Goal: Task Accomplishment & Management: Complete application form

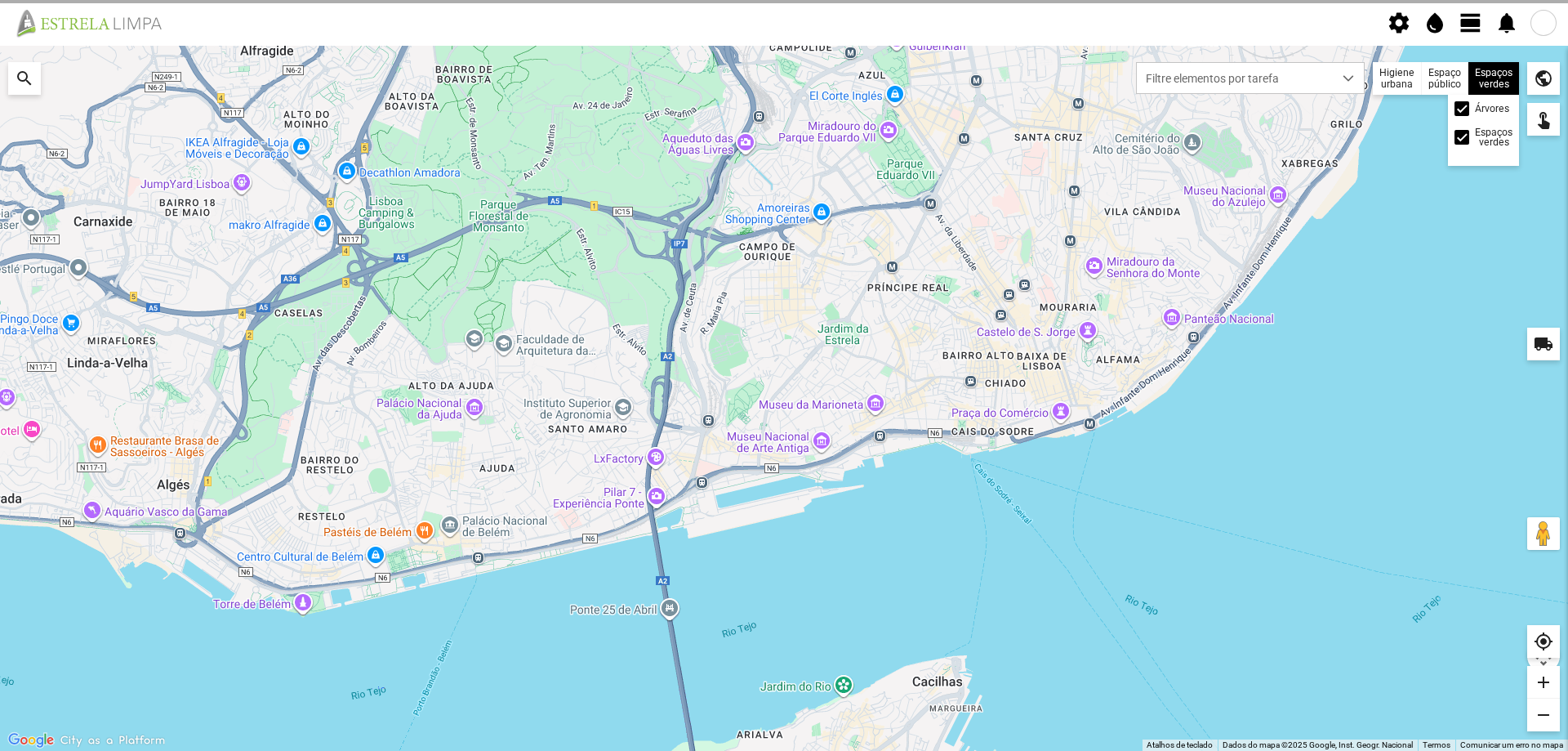
click at [1506, 80] on div "Espaços verdes Árvores Espaços verdes" at bounding box center [1494, 79] width 50 height 32
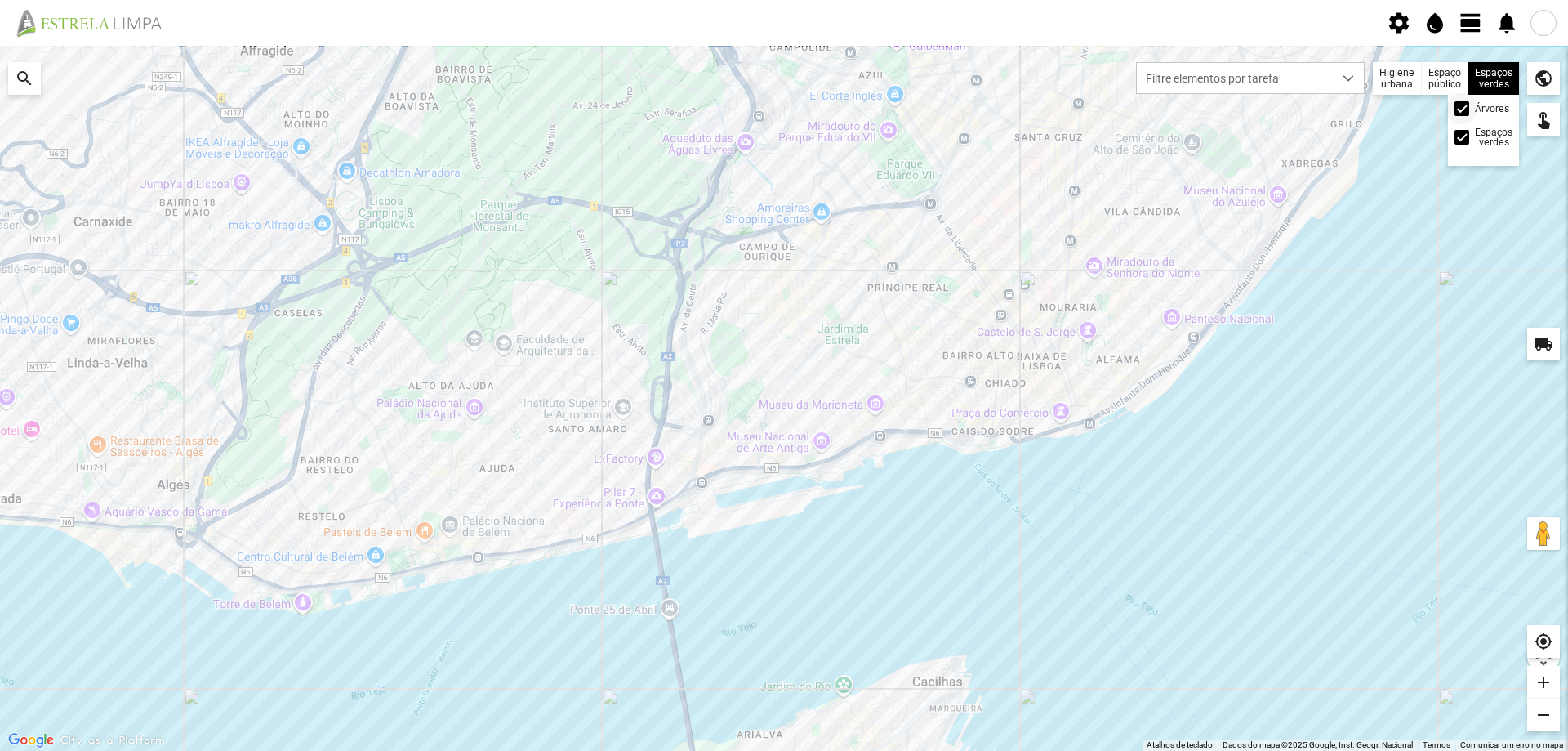
click at [1464, 111] on div at bounding box center [1462, 109] width 15 height 15
click at [1473, 27] on span "view_day" at bounding box center [1471, 22] width 25 height 25
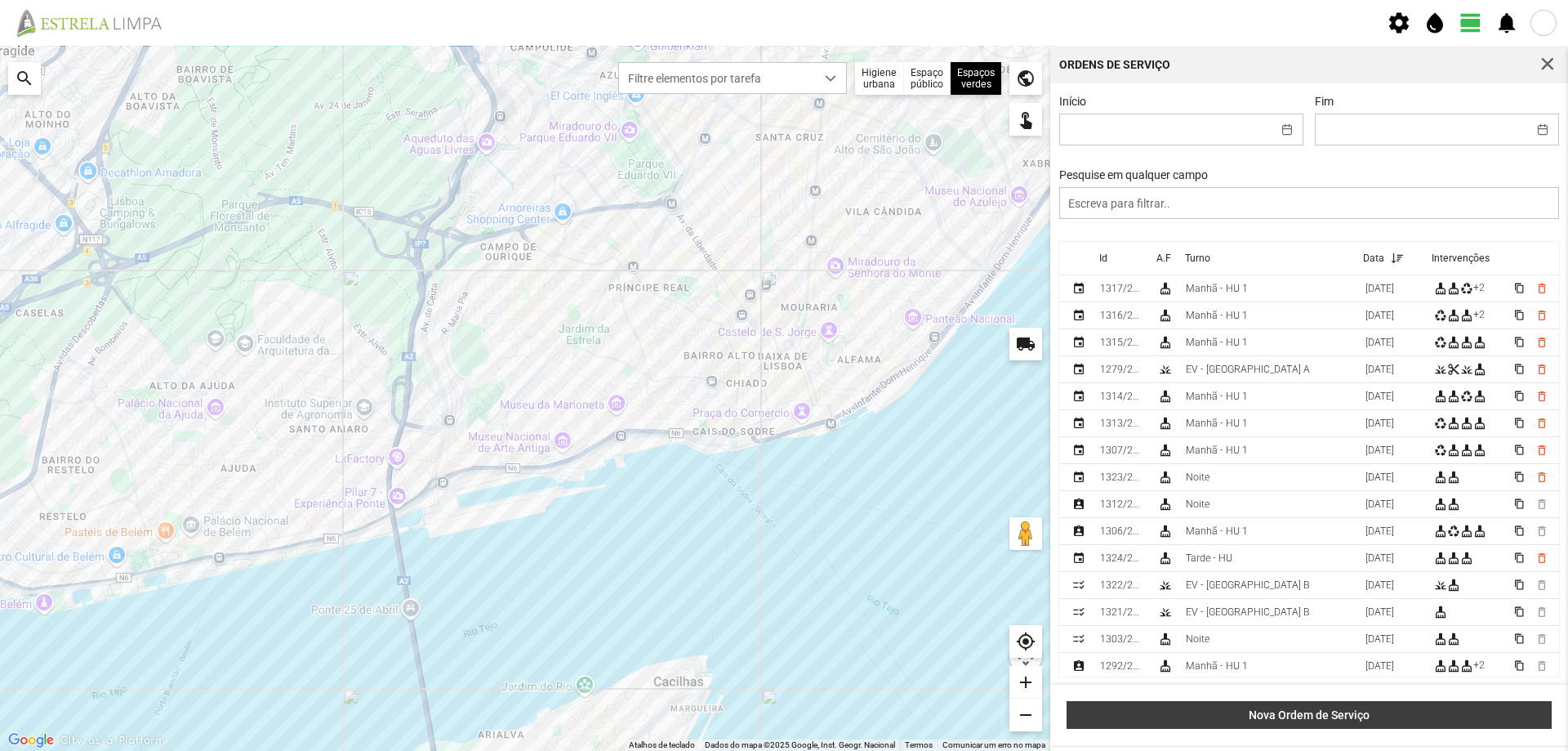
click at [1277, 710] on span "Nova Ordem de Serviço" at bounding box center [1310, 714] width 468 height 13
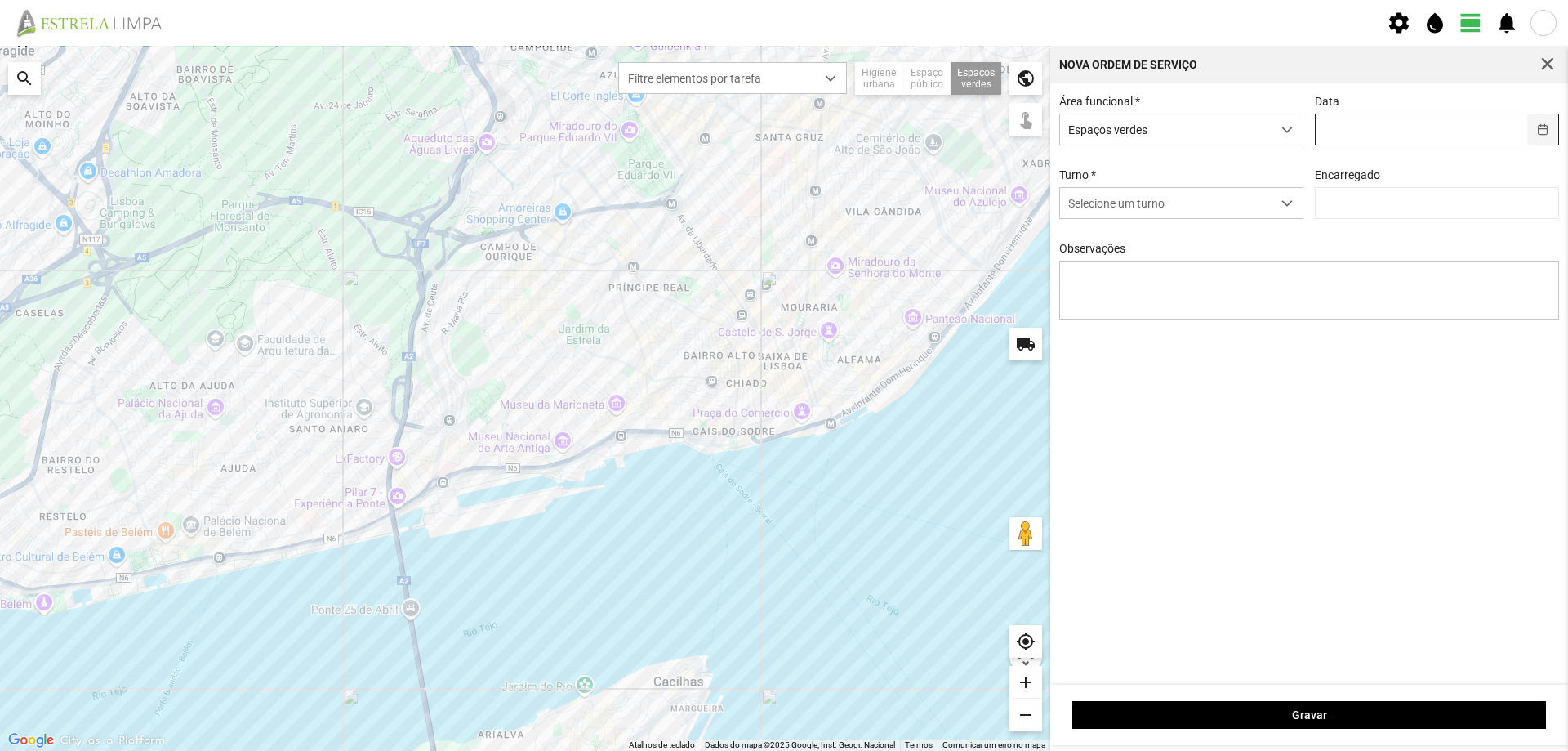
click at [1538, 126] on button "button" at bounding box center [1543, 129] width 32 height 30
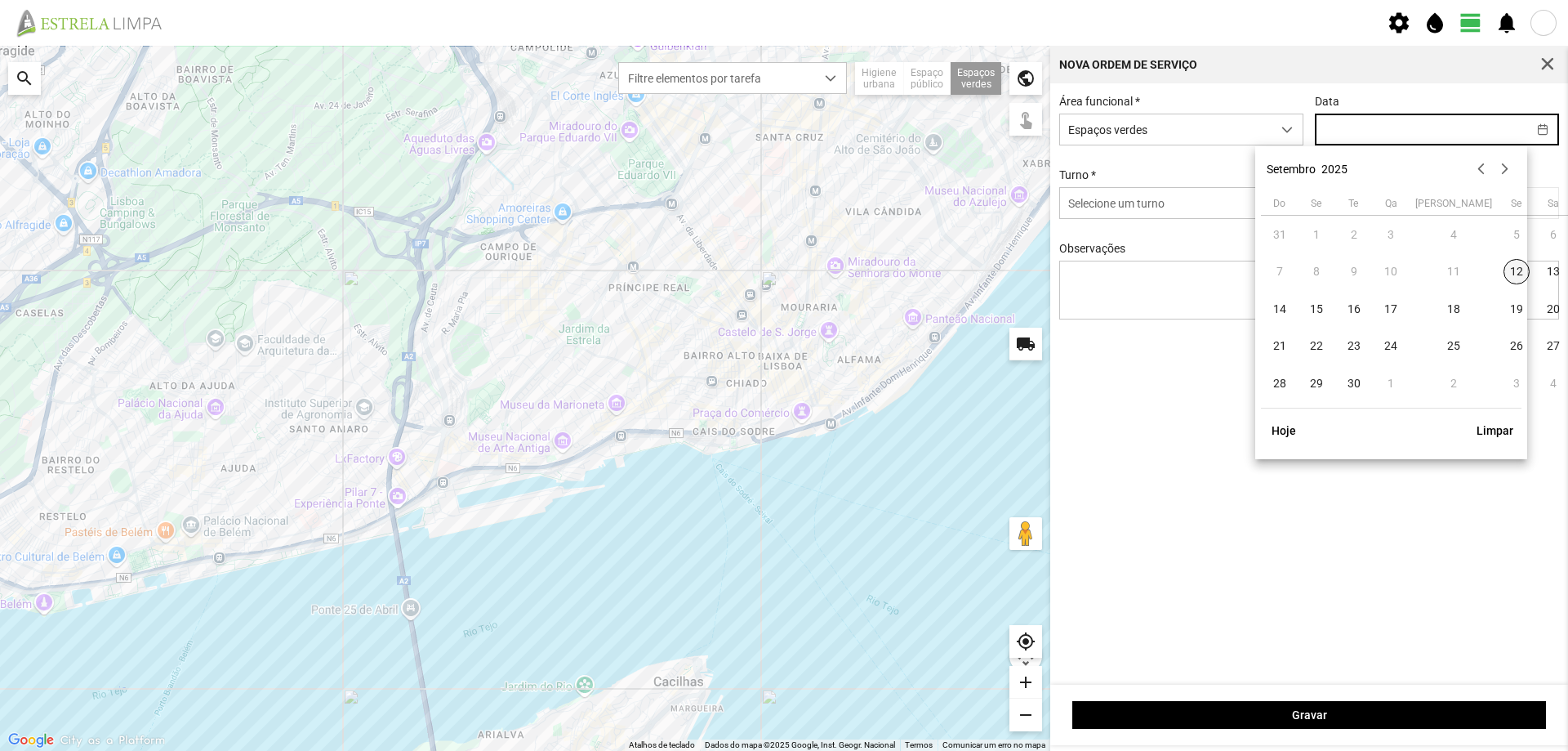
click at [1504, 272] on span "12" at bounding box center [1517, 272] width 26 height 26
type input "[DATE]"
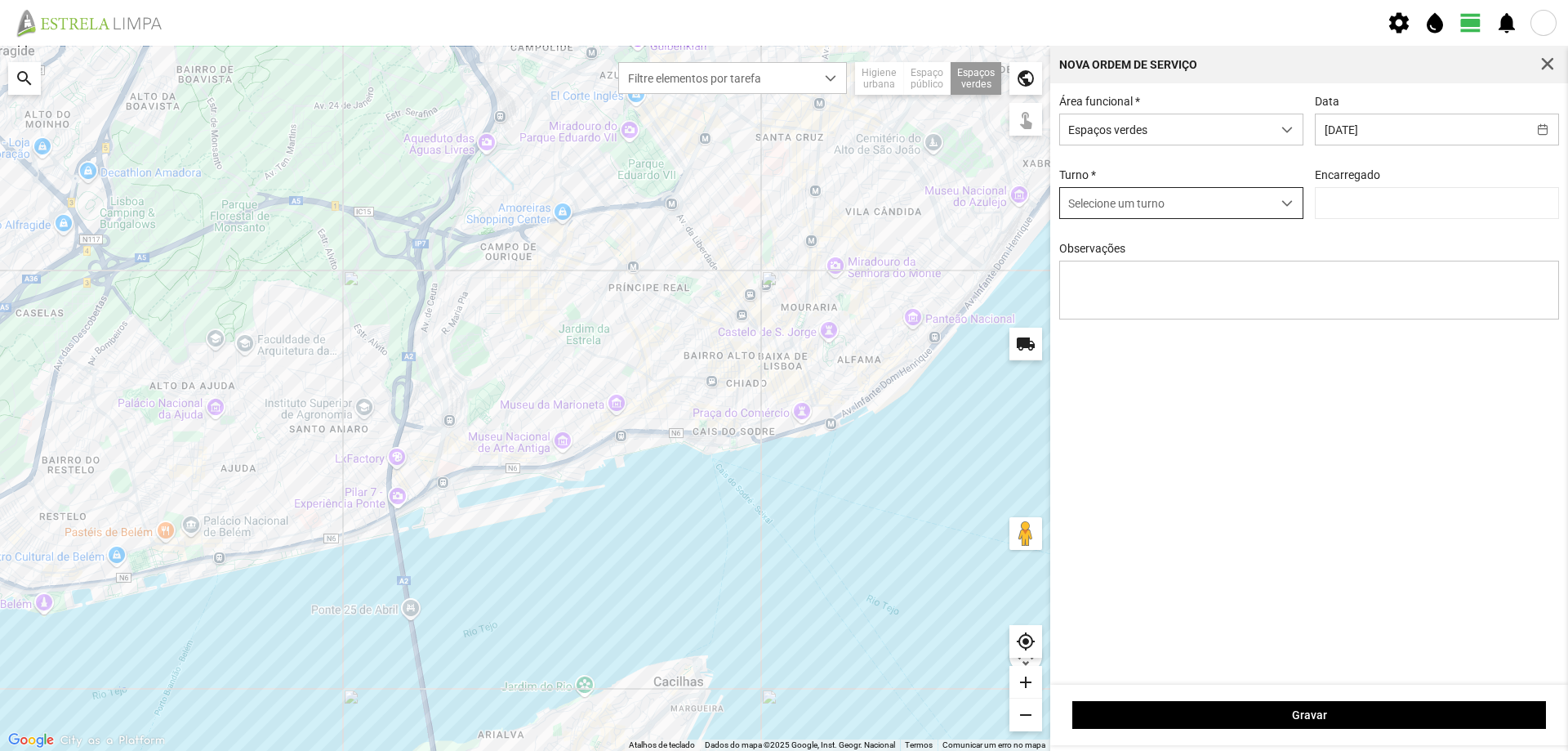
click at [1287, 209] on span "dropdown trigger" at bounding box center [1287, 202] width 11 height 11
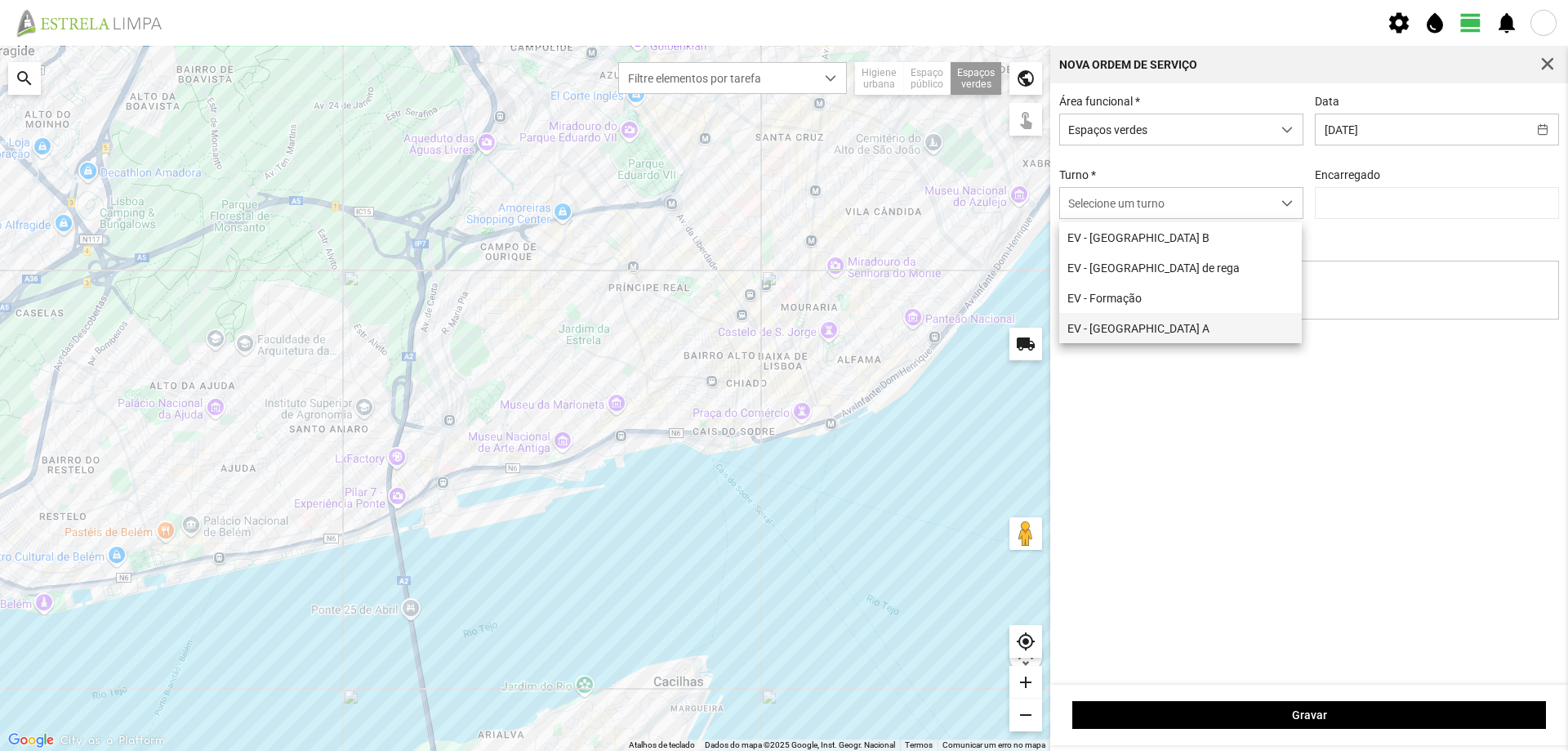
click at [1117, 328] on li "EV - [GEOGRAPHIC_DATA] A" at bounding box center [1181, 327] width 243 height 30
type input "[PERSON_NAME]"
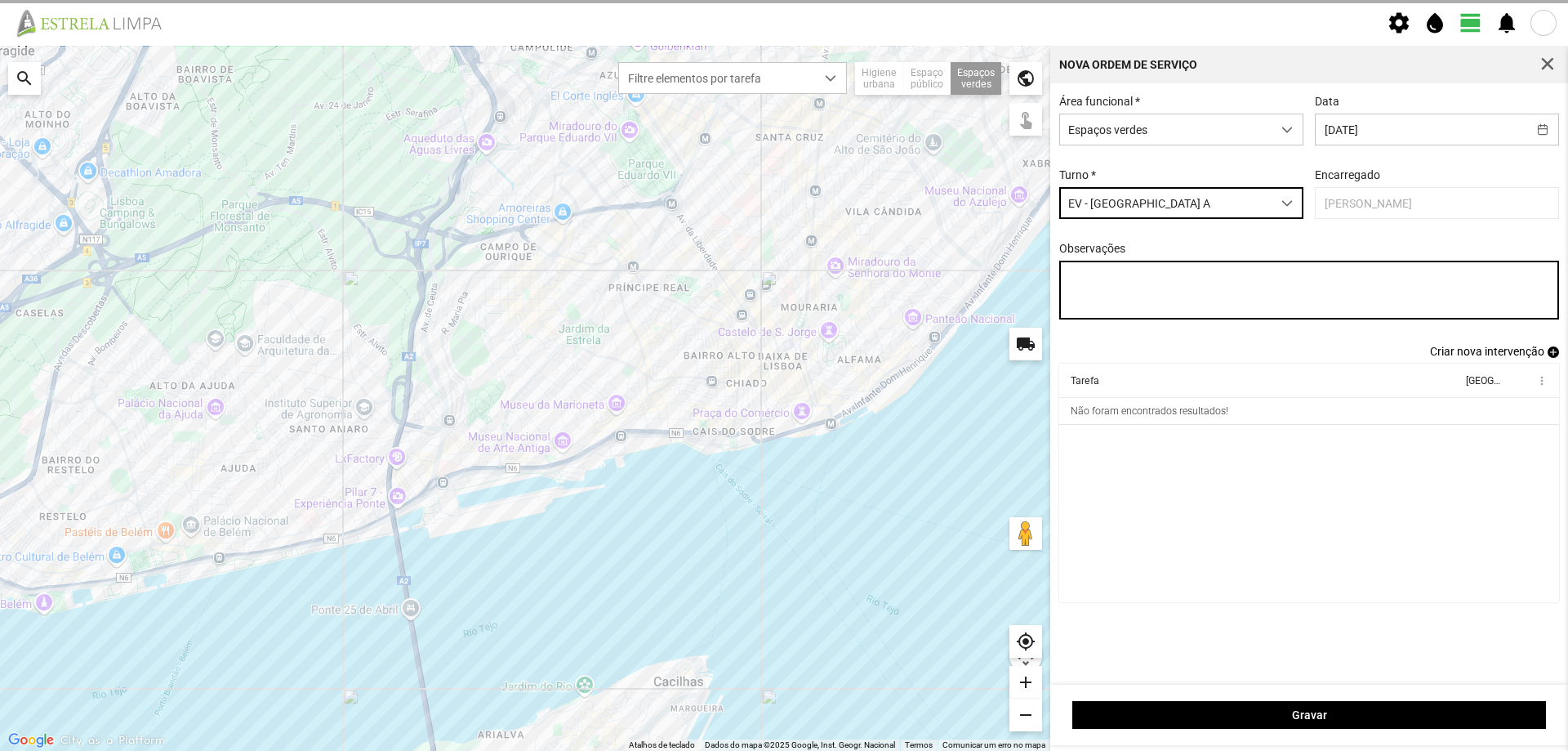
click at [1103, 285] on textarea "Observações" at bounding box center [1310, 290] width 500 height 59
type textarea "A"
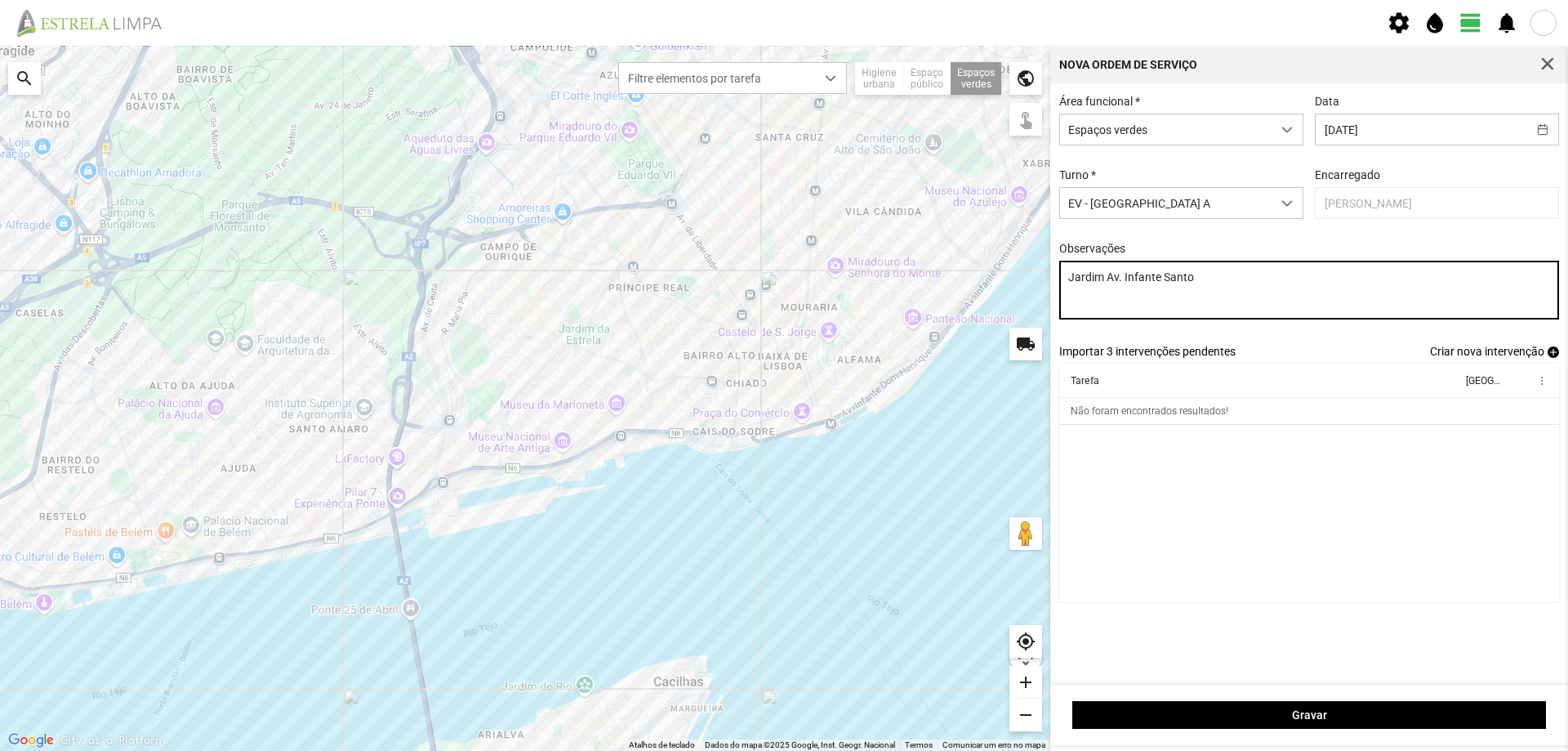
type textarea "Jardim Av. Infante Santo"
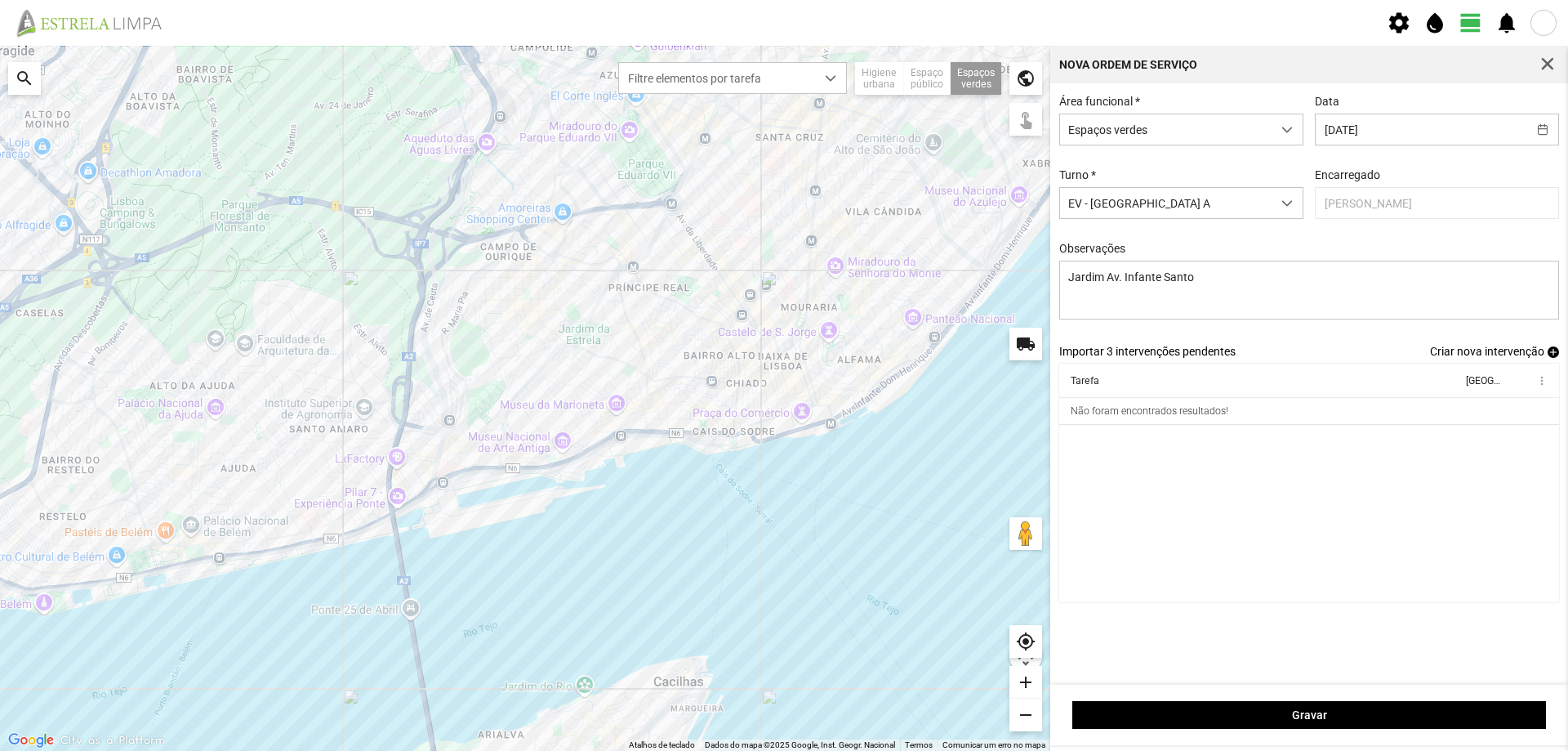
click at [1552, 356] on span "add" at bounding box center [1553, 352] width 11 height 11
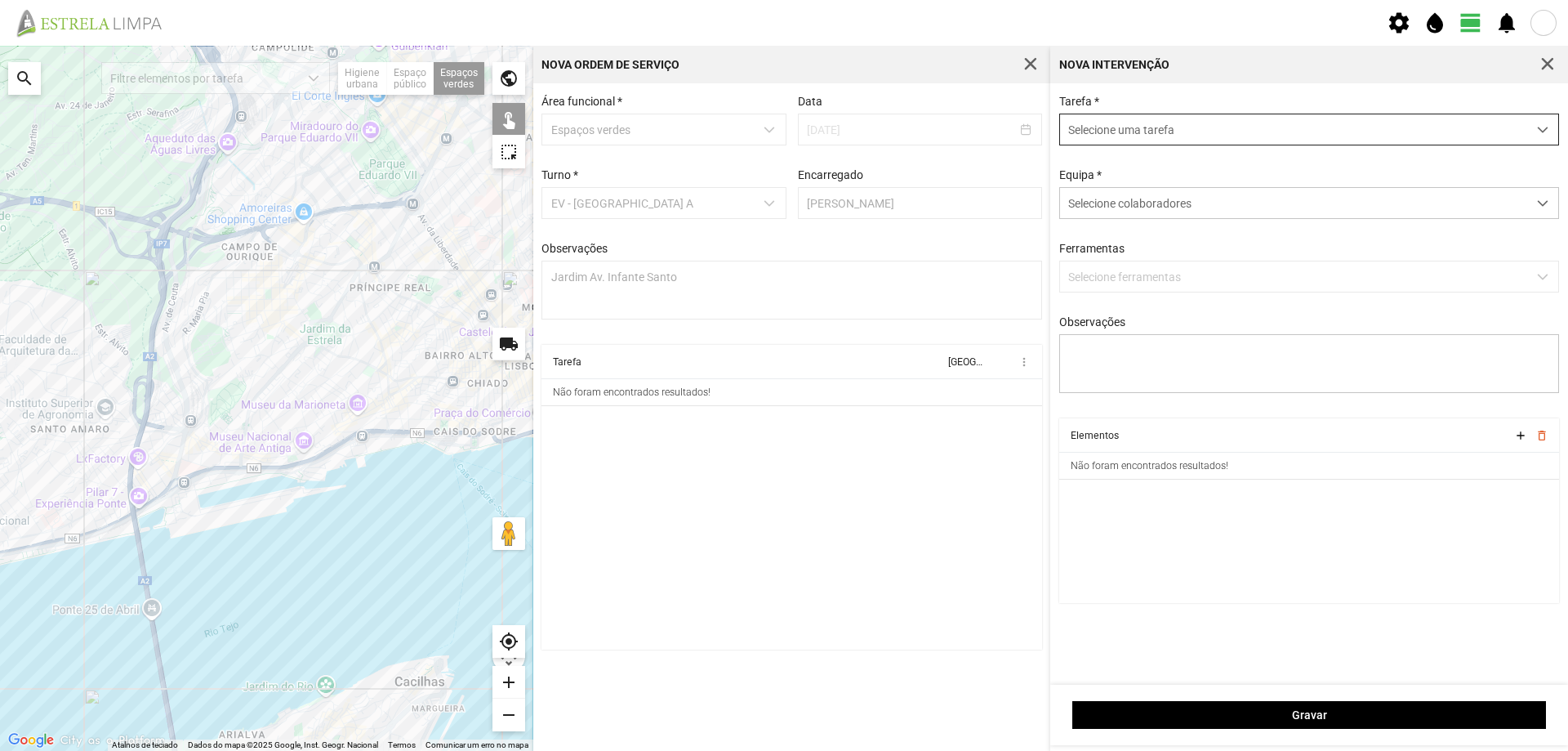
click at [1135, 135] on span "Selecione uma tarefa" at bounding box center [1294, 129] width 467 height 30
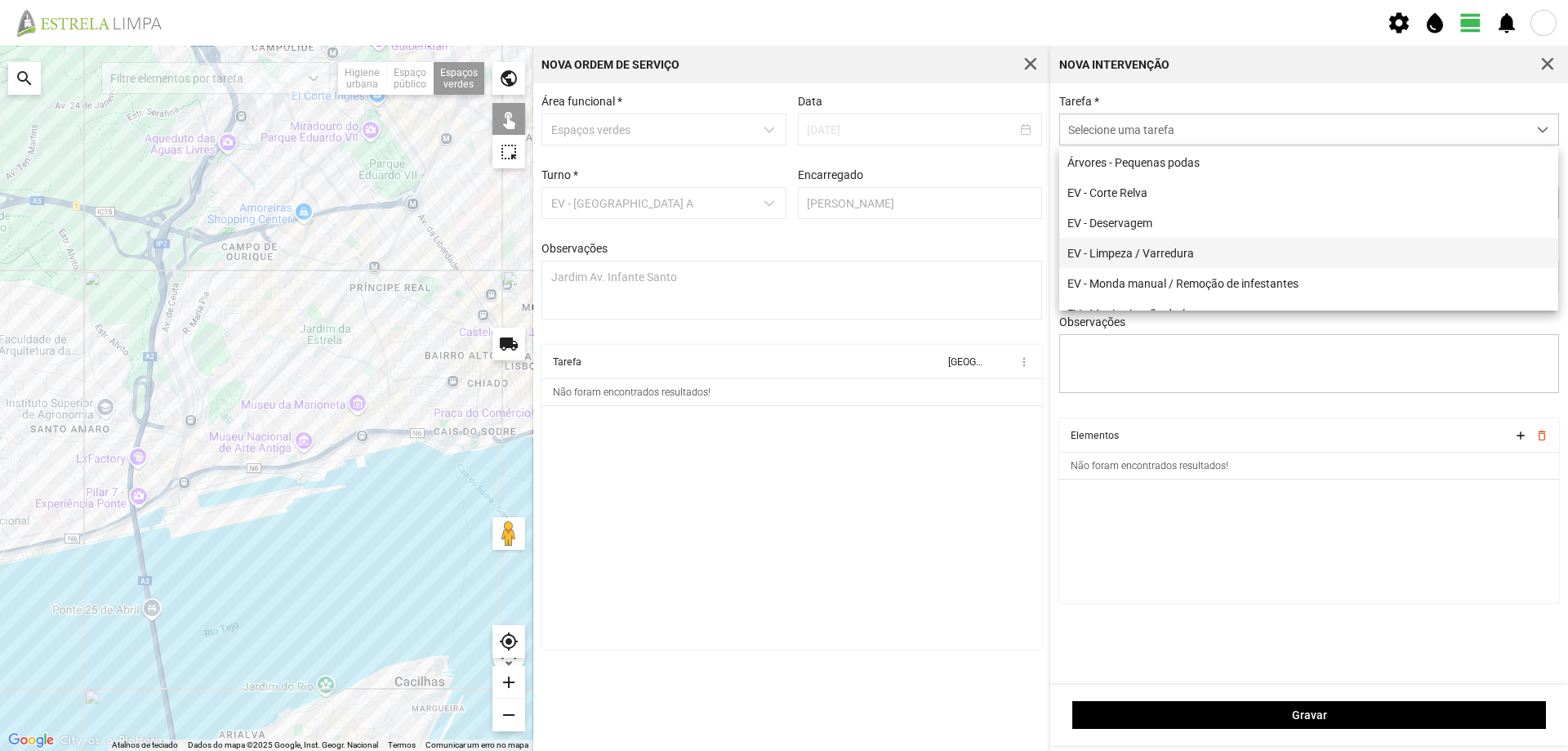
click at [1142, 251] on li "EV - Limpeza / Varredura" at bounding box center [1309, 252] width 499 height 30
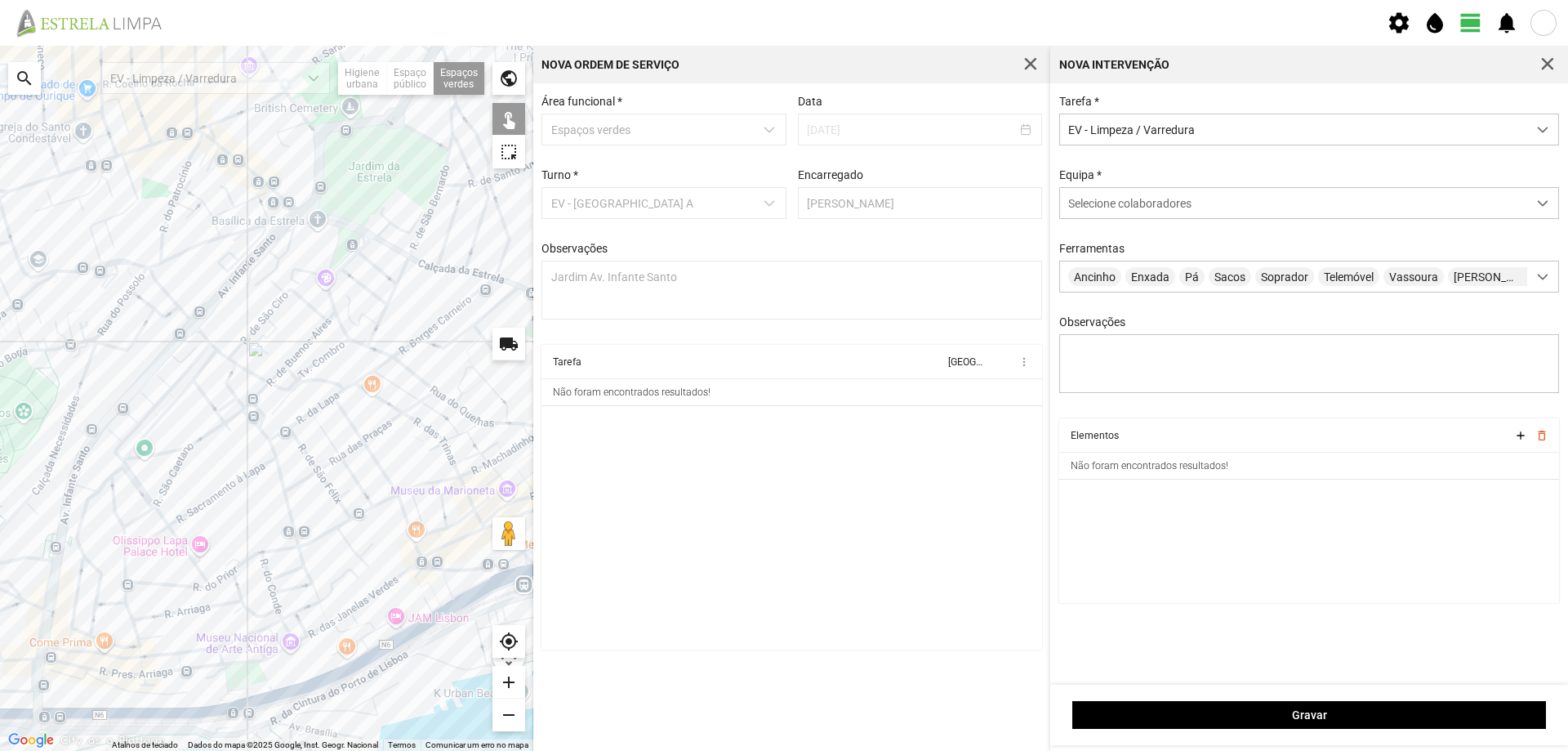
click at [159, 350] on div at bounding box center [266, 398] width 534 height 705
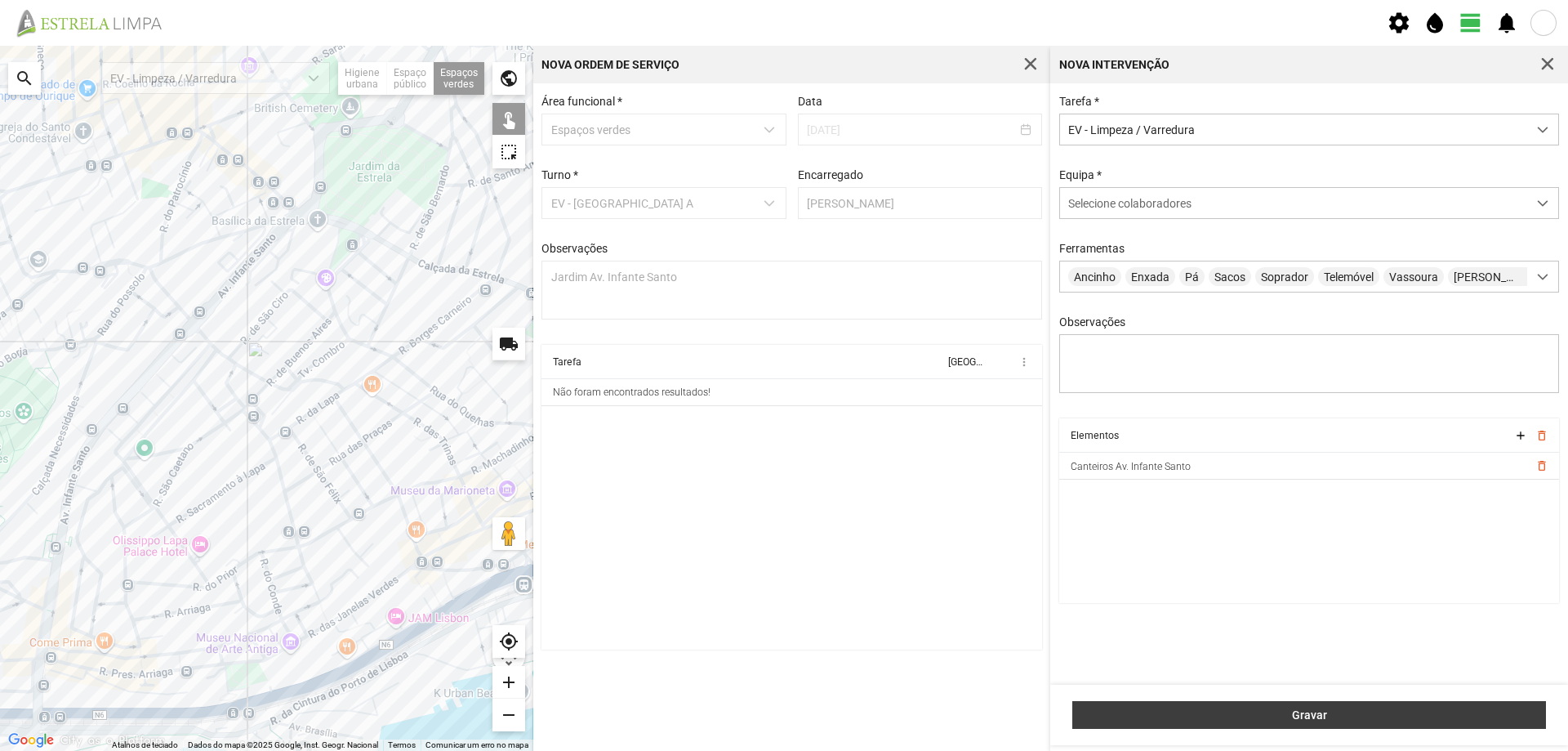
drag, startPoint x: 1284, startPoint y: 716, endPoint x: 1263, endPoint y: 712, distance: 21.4
click at [1280, 716] on span "Gravar" at bounding box center [1309, 714] width 457 height 13
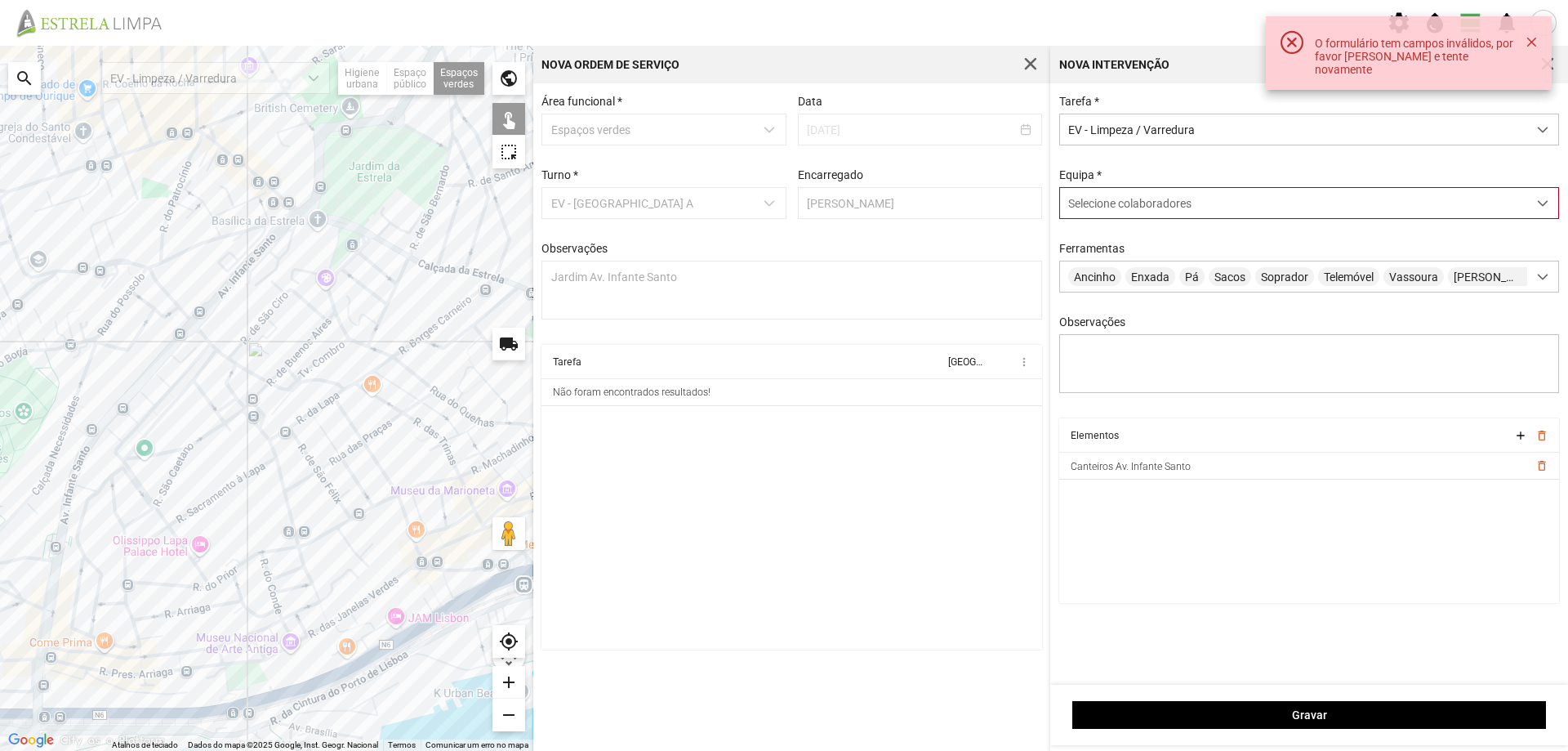
click at [1121, 216] on div "Selecione colaboradores" at bounding box center [1294, 202] width 467 height 30
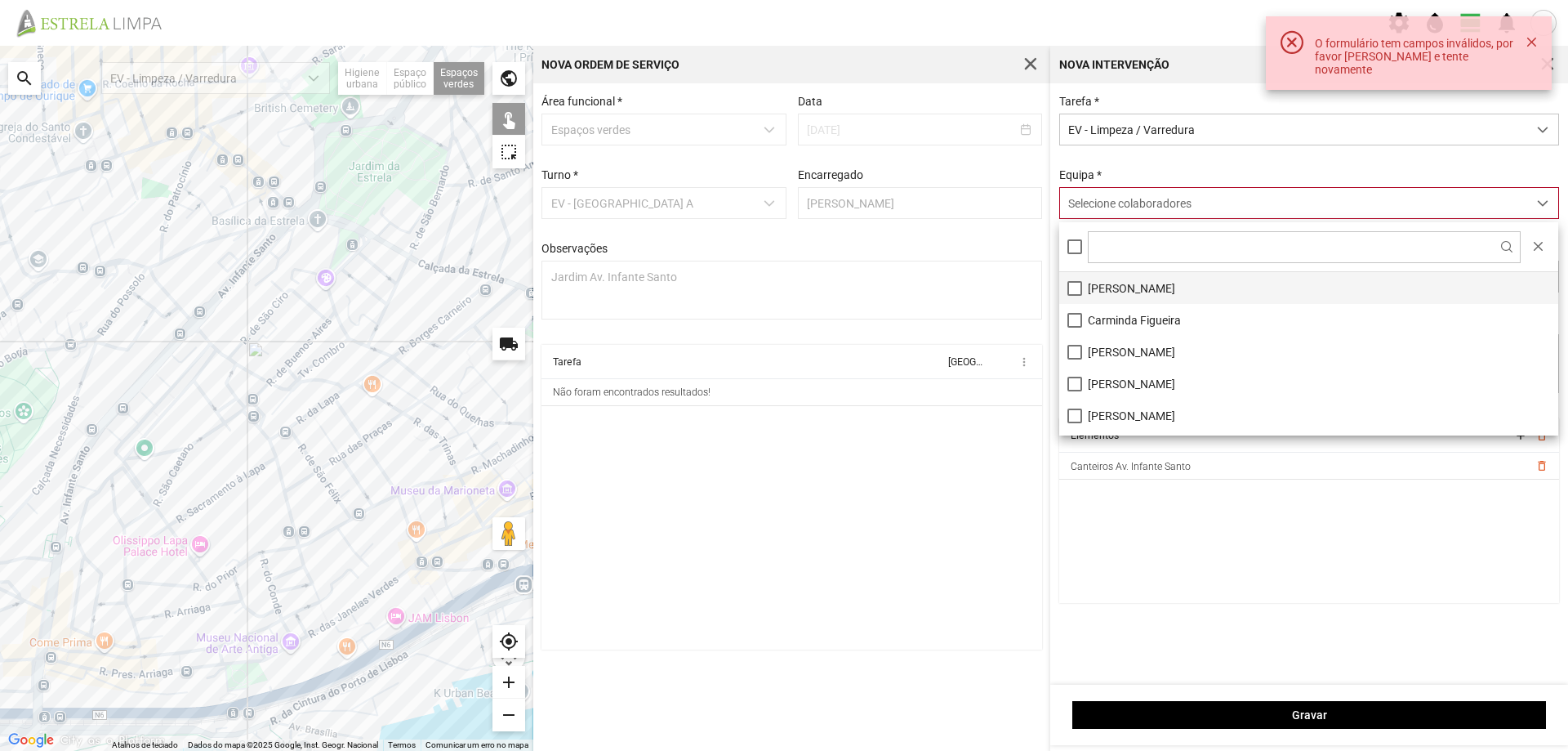
click at [1111, 284] on li "[PERSON_NAME]" at bounding box center [1309, 288] width 499 height 32
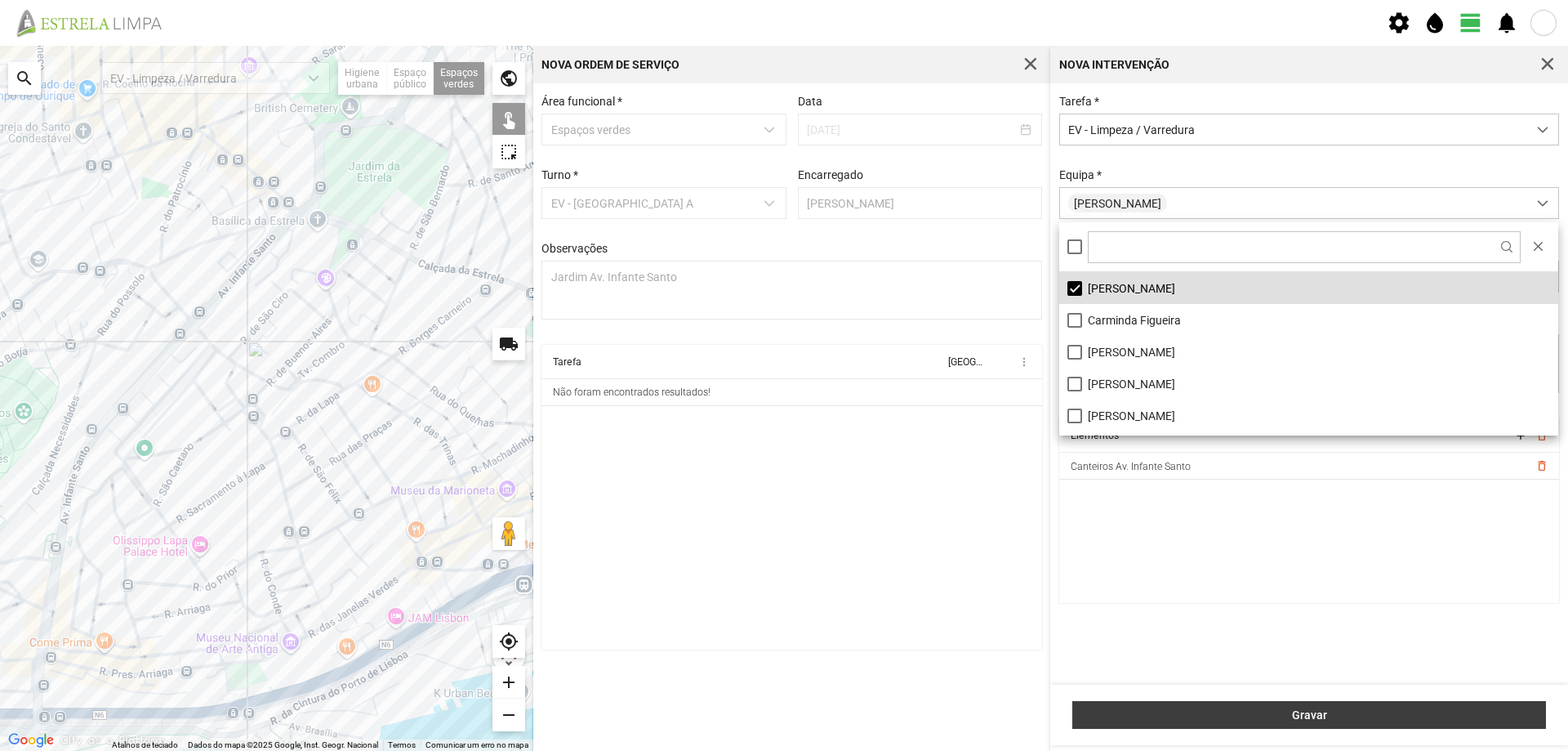
click at [1233, 707] on button "Gravar" at bounding box center [1309, 715] width 474 height 28
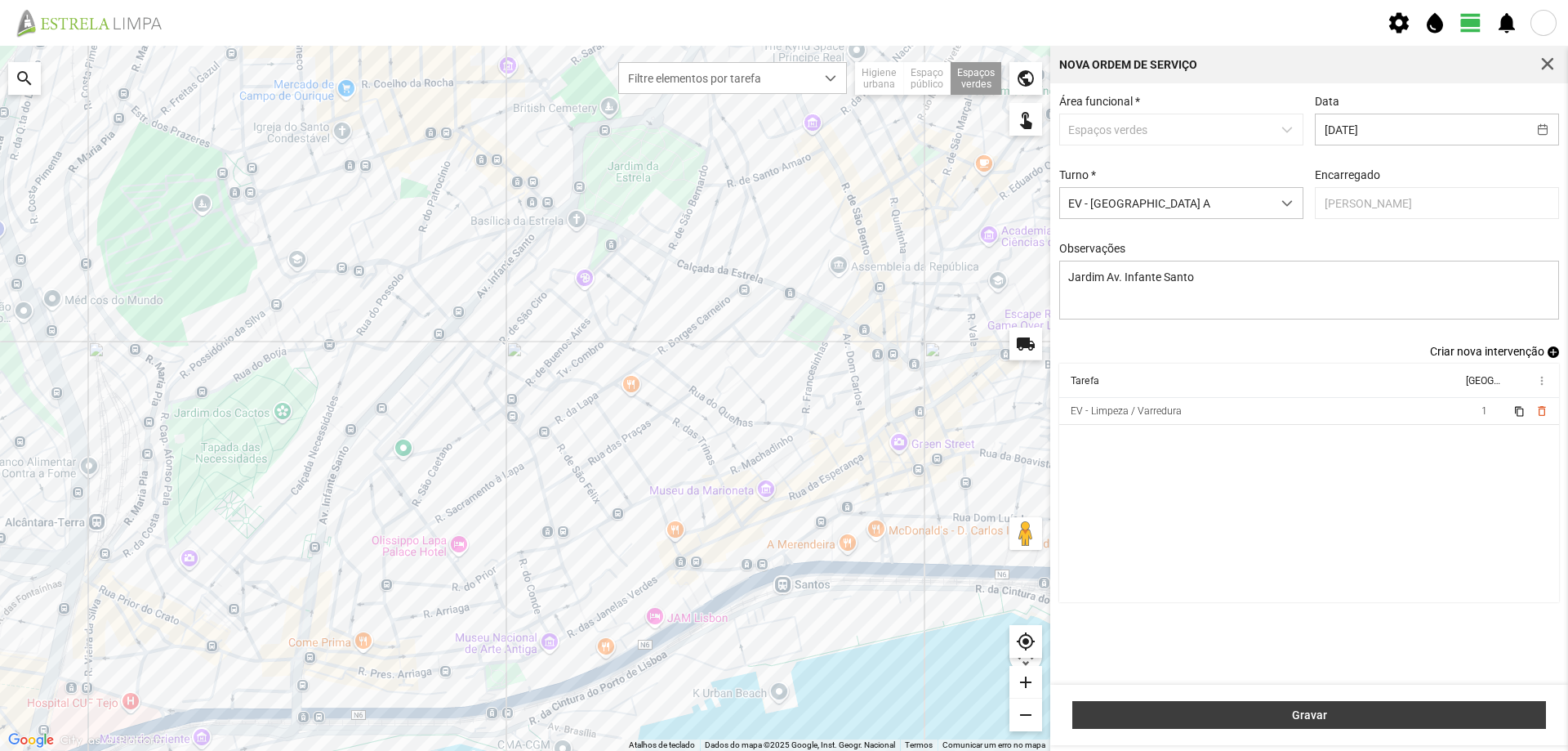
click at [1272, 713] on span "Gravar" at bounding box center [1309, 714] width 457 height 13
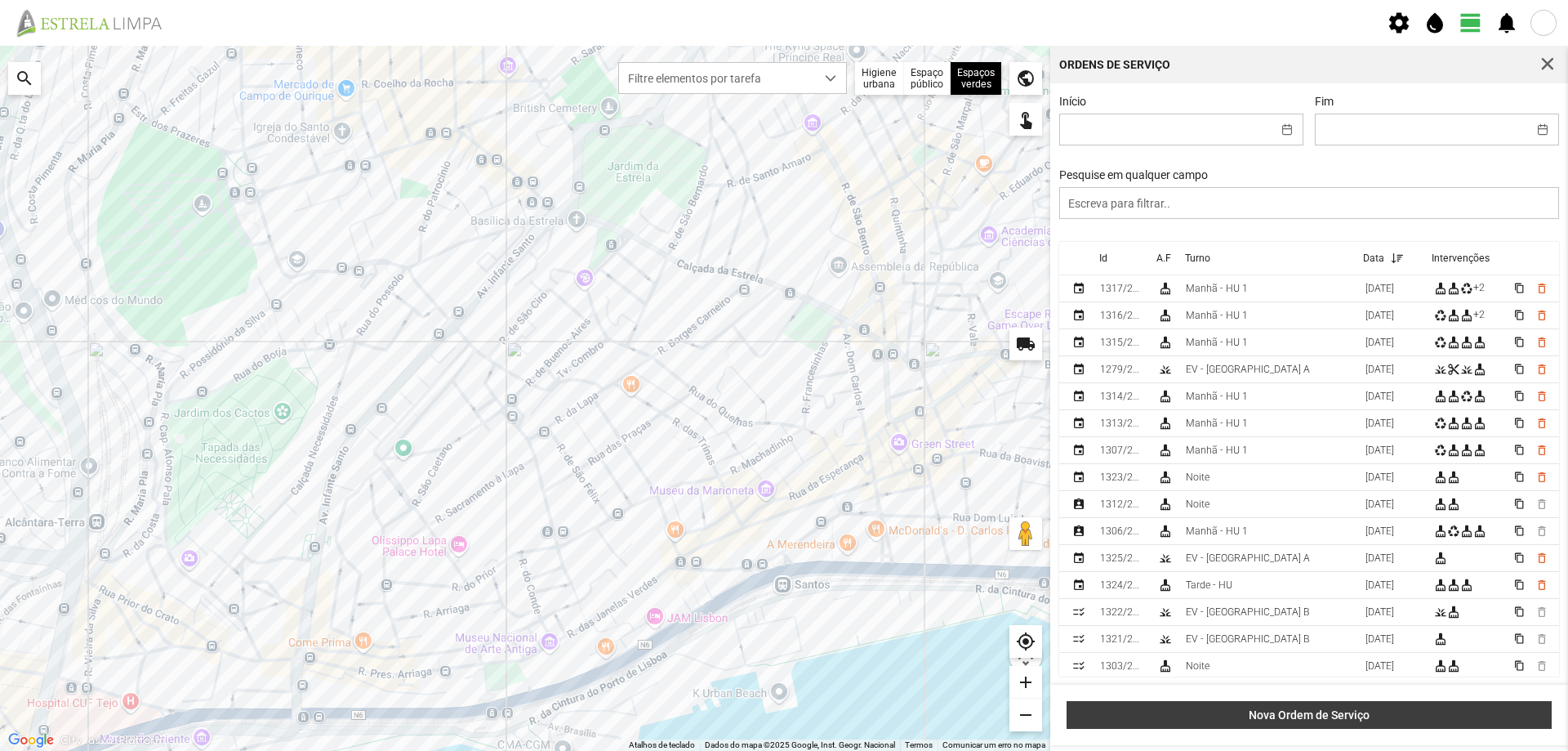
click at [1253, 709] on span "Nova Ordem de Serviço" at bounding box center [1310, 714] width 468 height 13
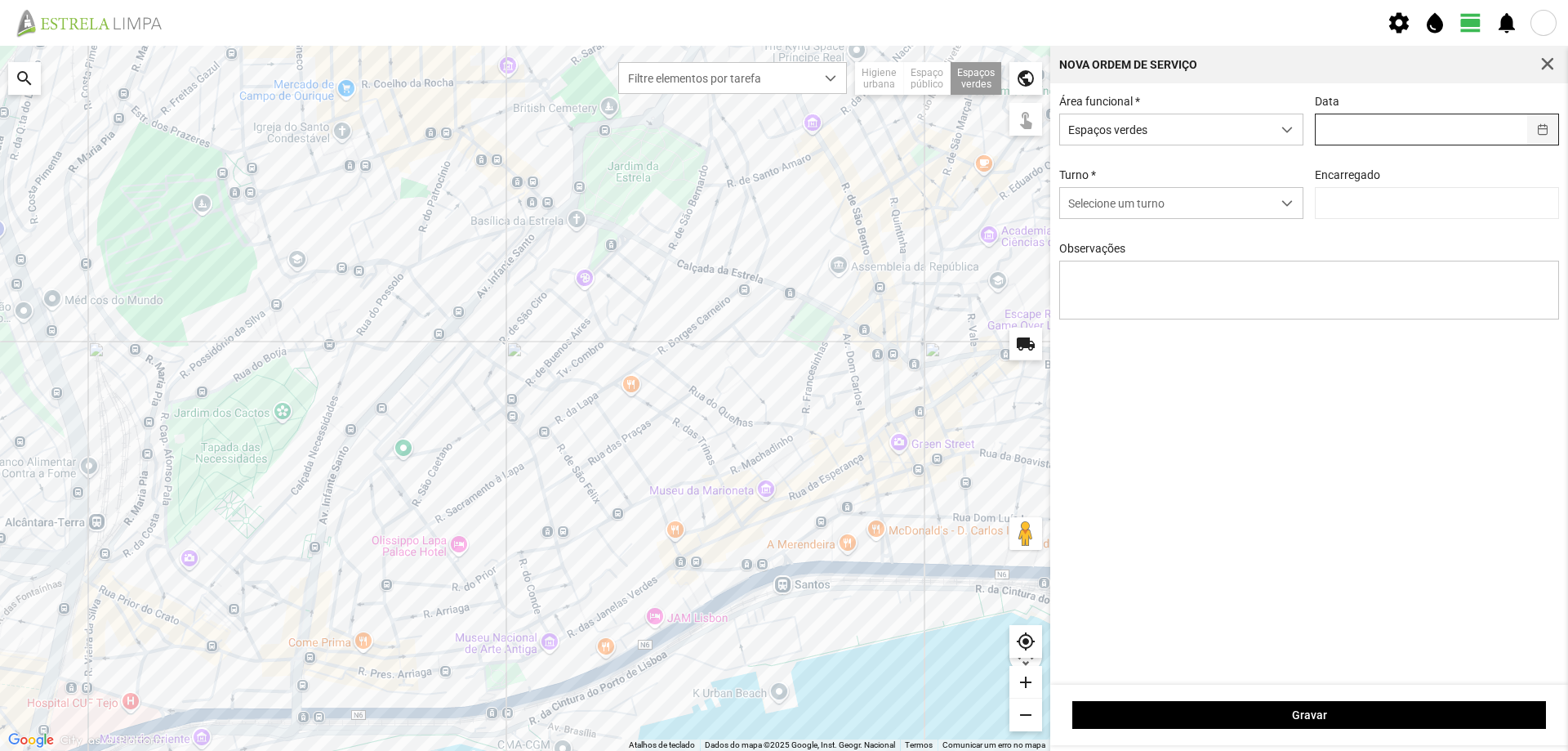
click at [1538, 131] on button "button" at bounding box center [1543, 129] width 32 height 30
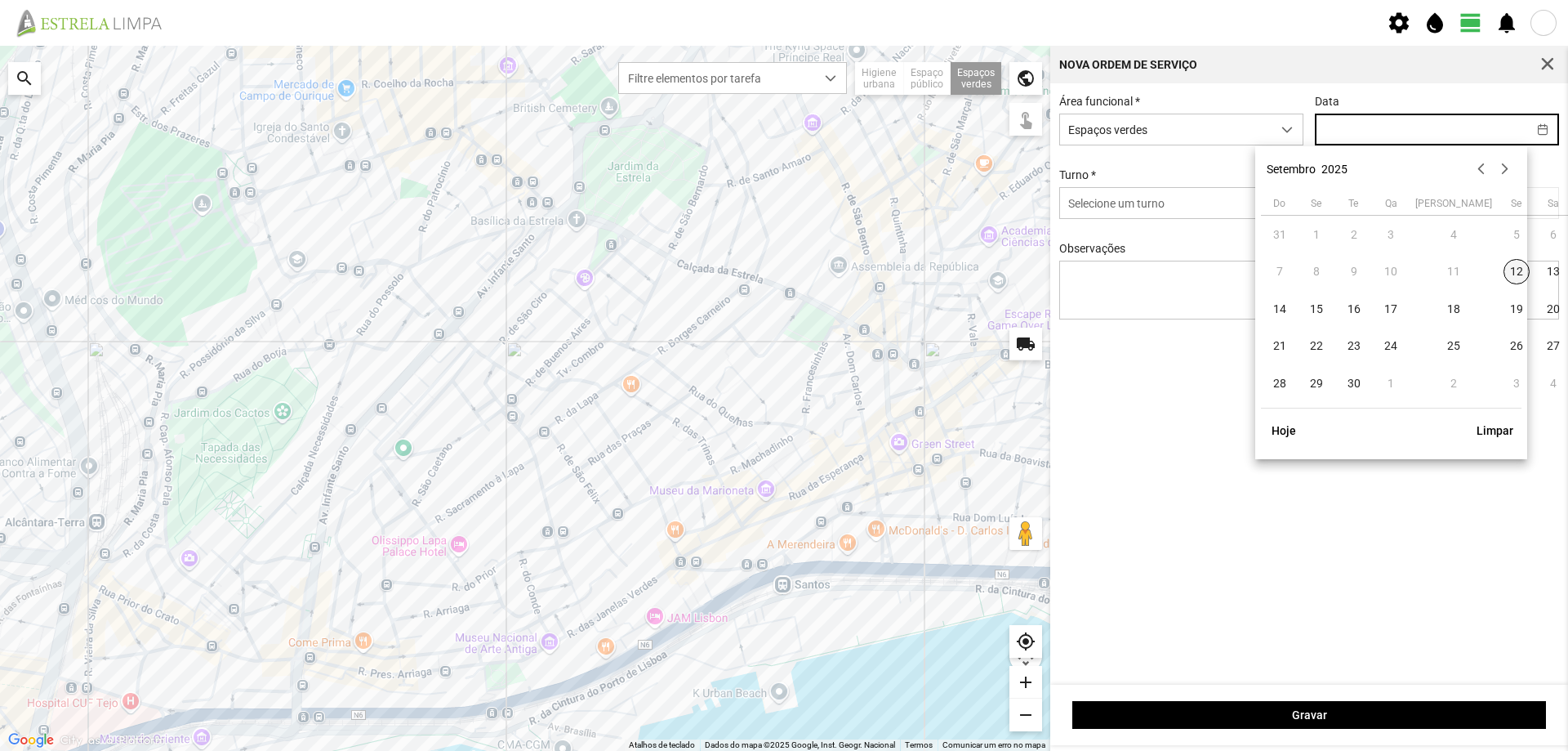
click at [1504, 274] on span "12" at bounding box center [1517, 272] width 26 height 26
type input "[DATE]"
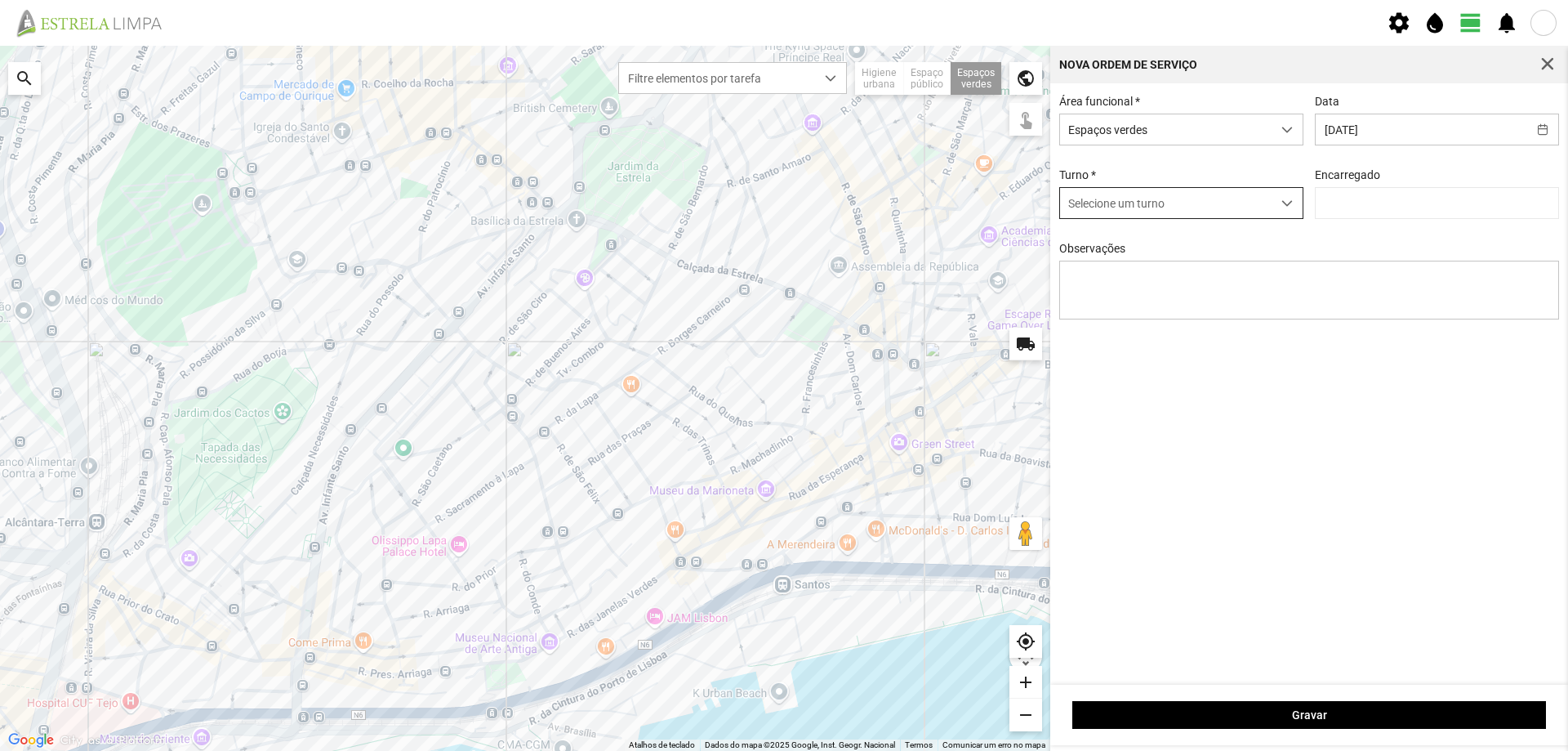
click at [1300, 214] on div "dropdown trigger" at bounding box center [1287, 202] width 32 height 30
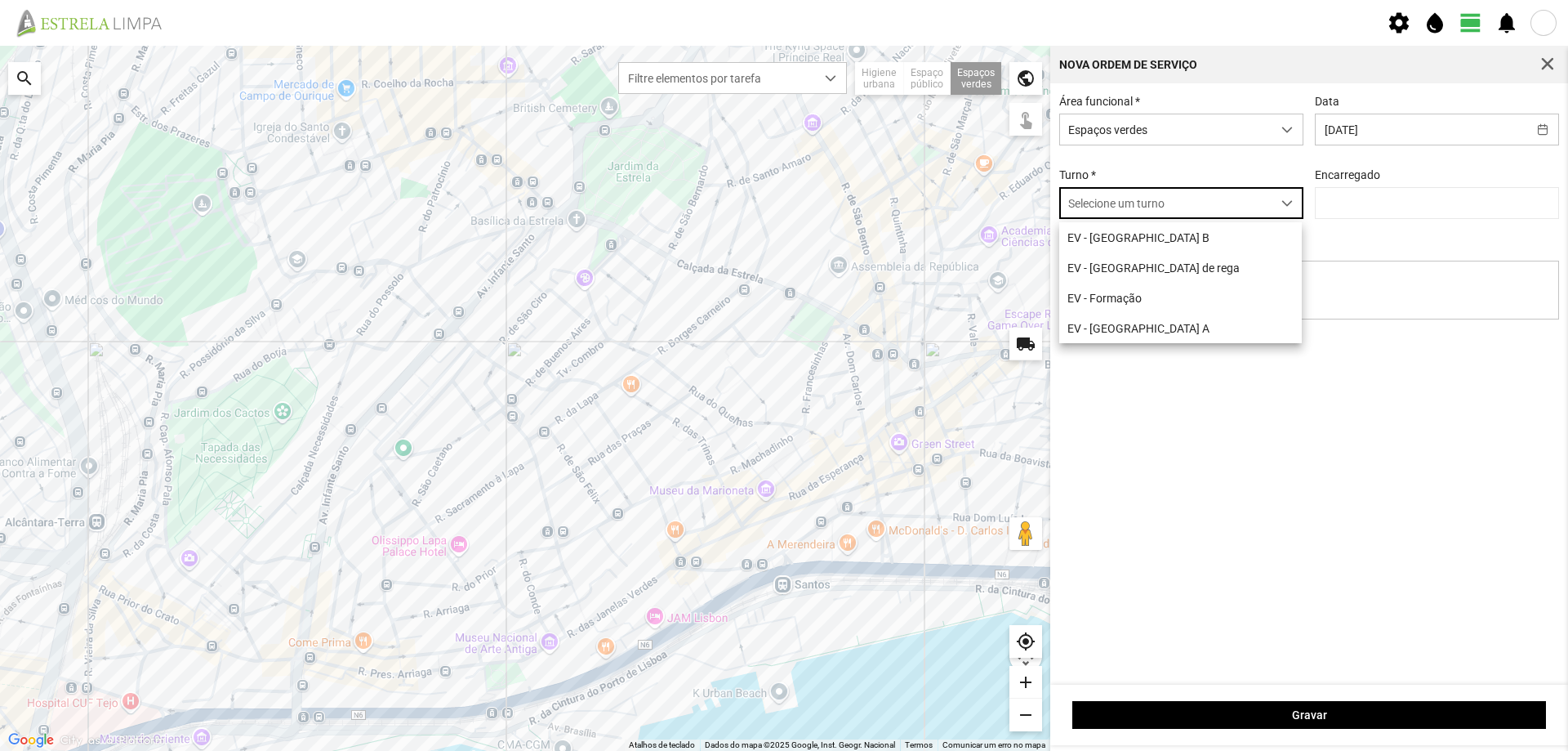
scroll to position [9, 73]
click at [1178, 248] on li "EV - [GEOGRAPHIC_DATA] B" at bounding box center [1181, 237] width 243 height 30
type input "[PERSON_NAME]"
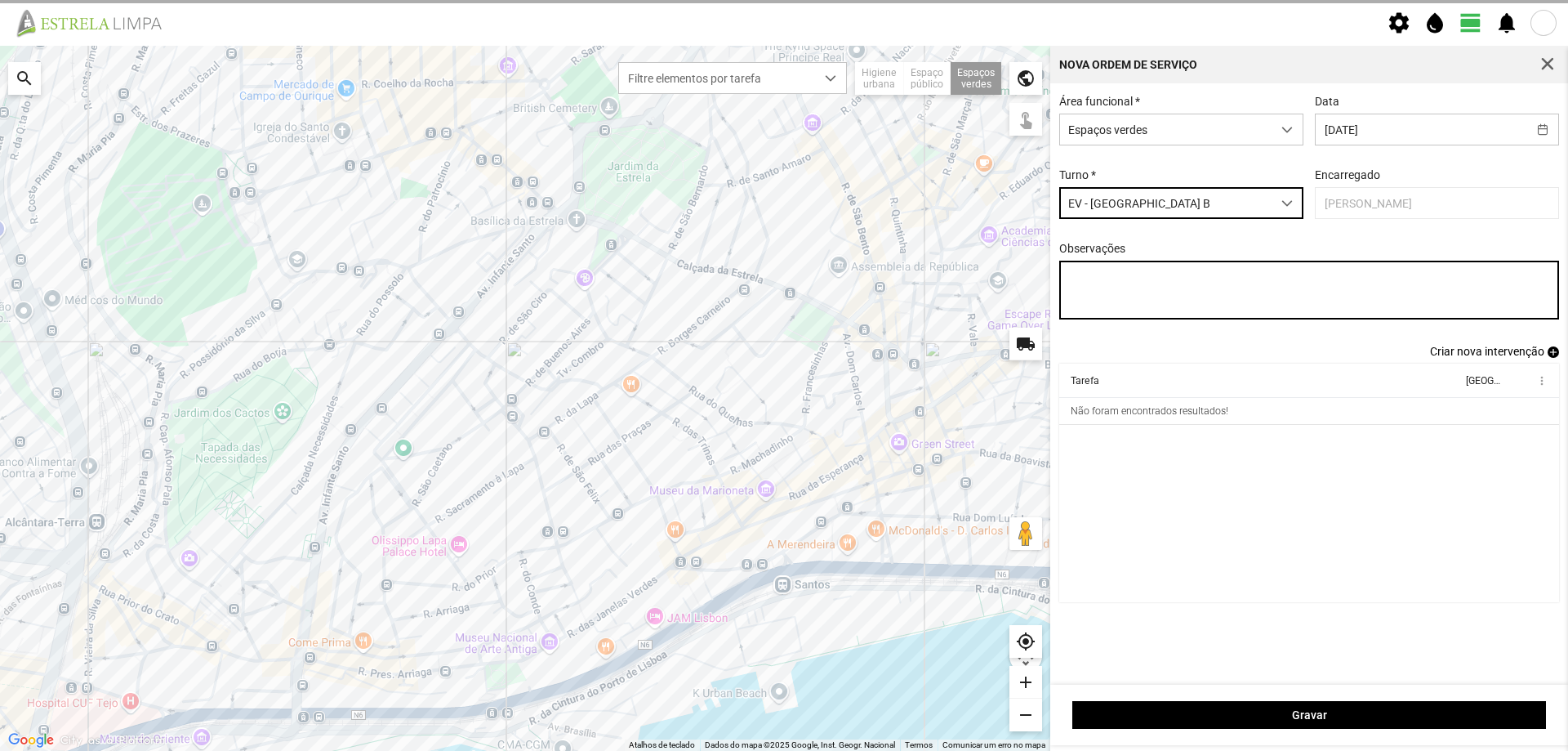
click at [1093, 277] on textarea "Observações" at bounding box center [1310, 290] width 500 height 59
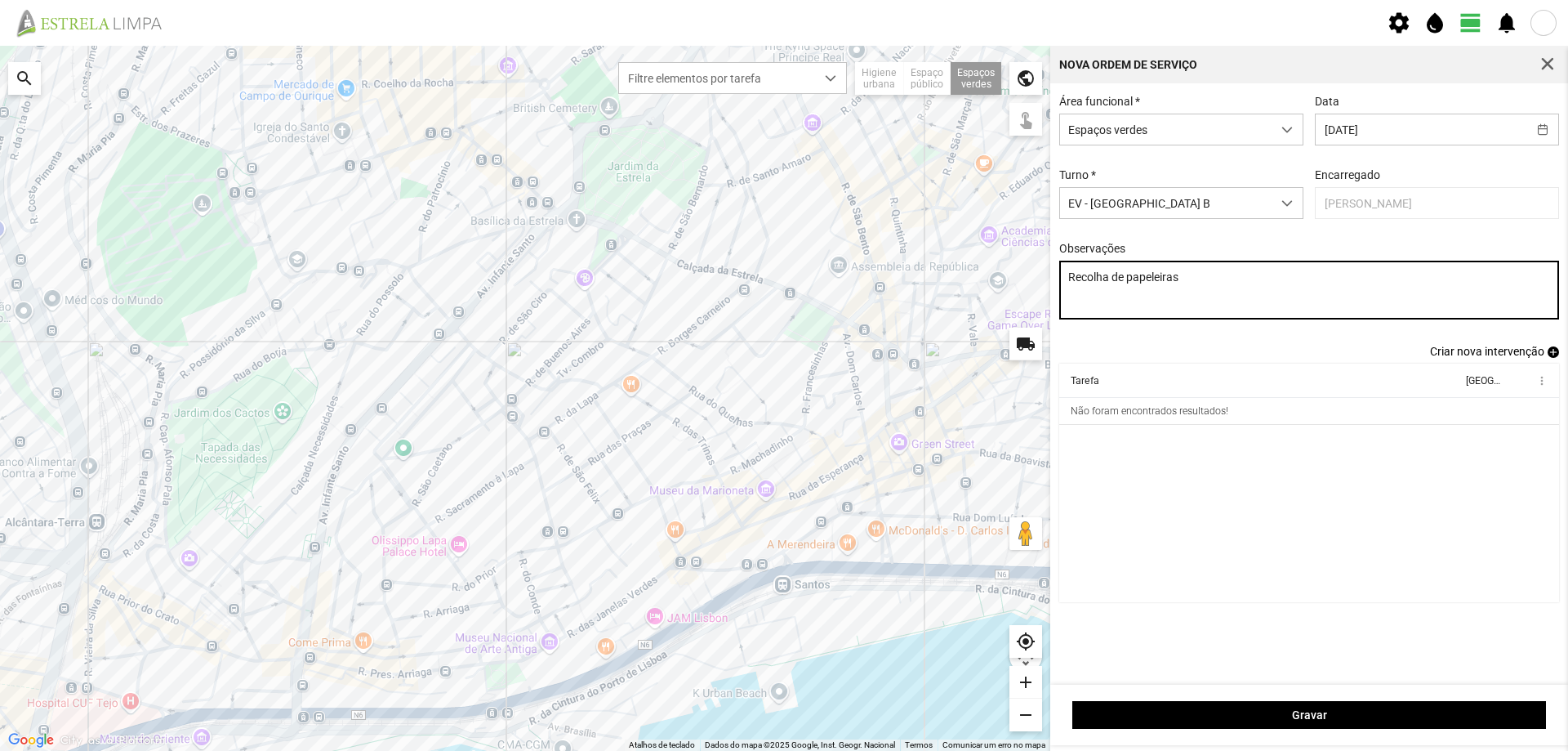
type textarea "Recolha de papeleiras"
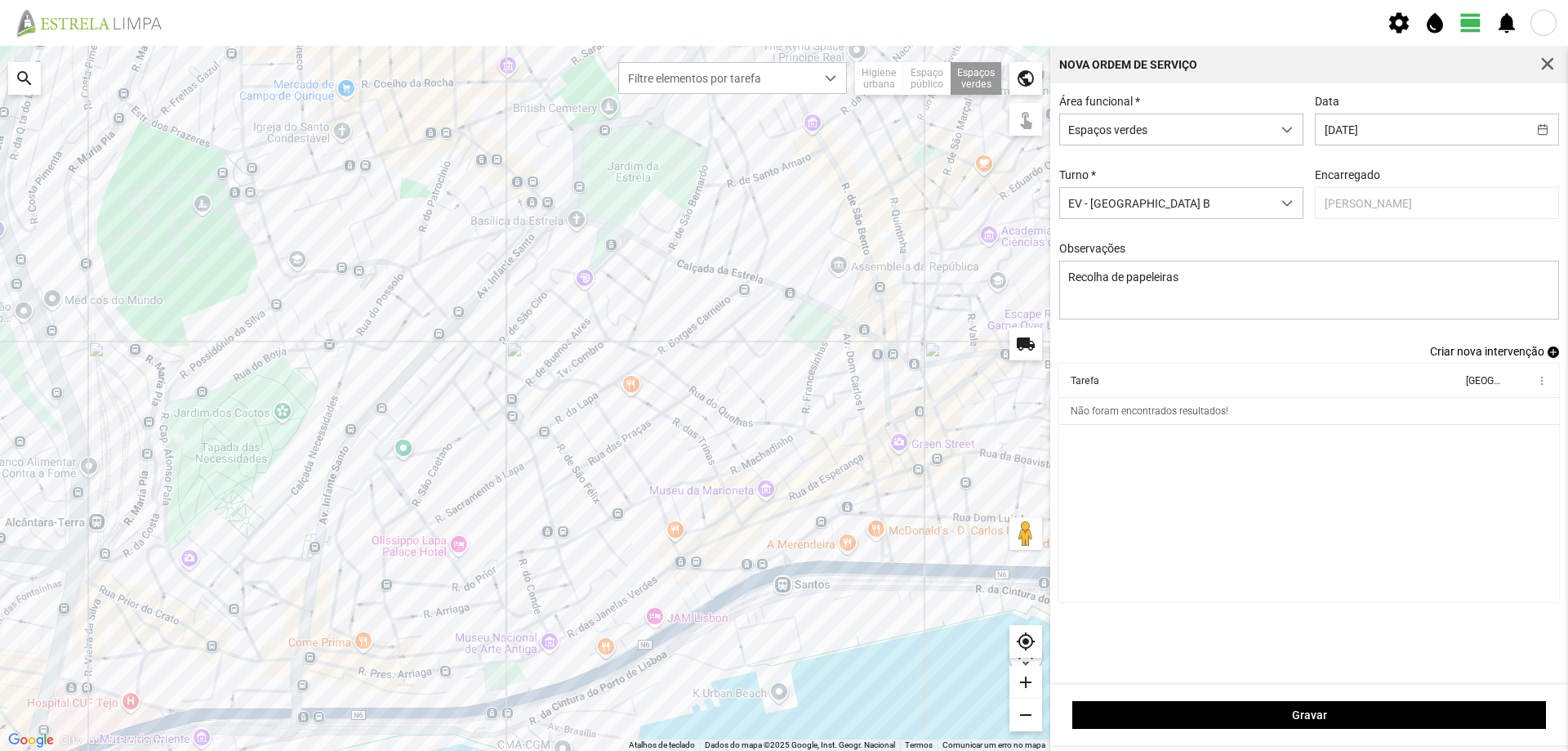
click at [1138, 471] on cdk-virtual-scroll-viewport "Tarefa Equipa more_vert Não foram encontrados resultados!" at bounding box center [1310, 483] width 500 height 238
click at [1550, 354] on span "add" at bounding box center [1553, 352] width 11 height 11
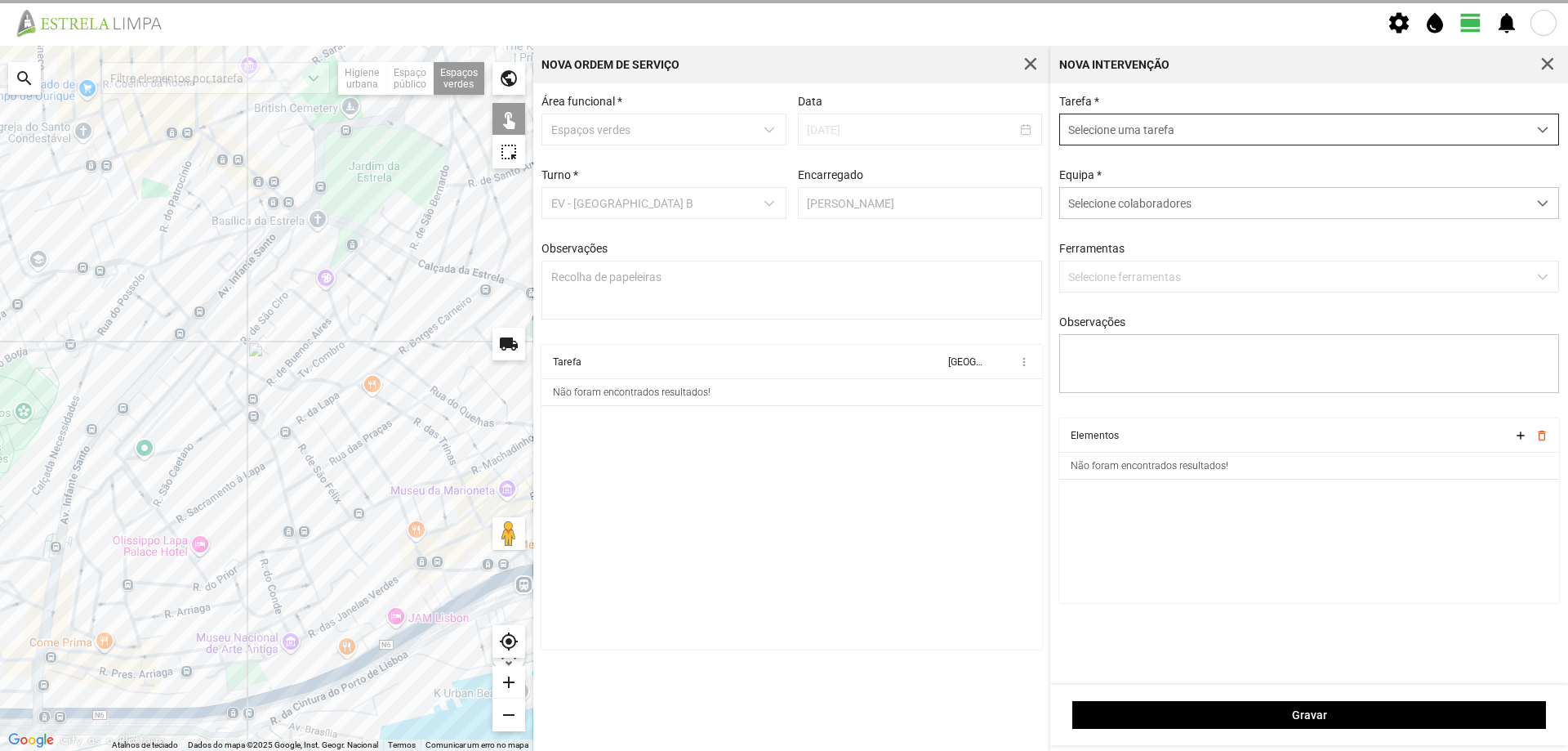
click at [1136, 133] on span "Selecione uma tarefa" at bounding box center [1294, 129] width 467 height 30
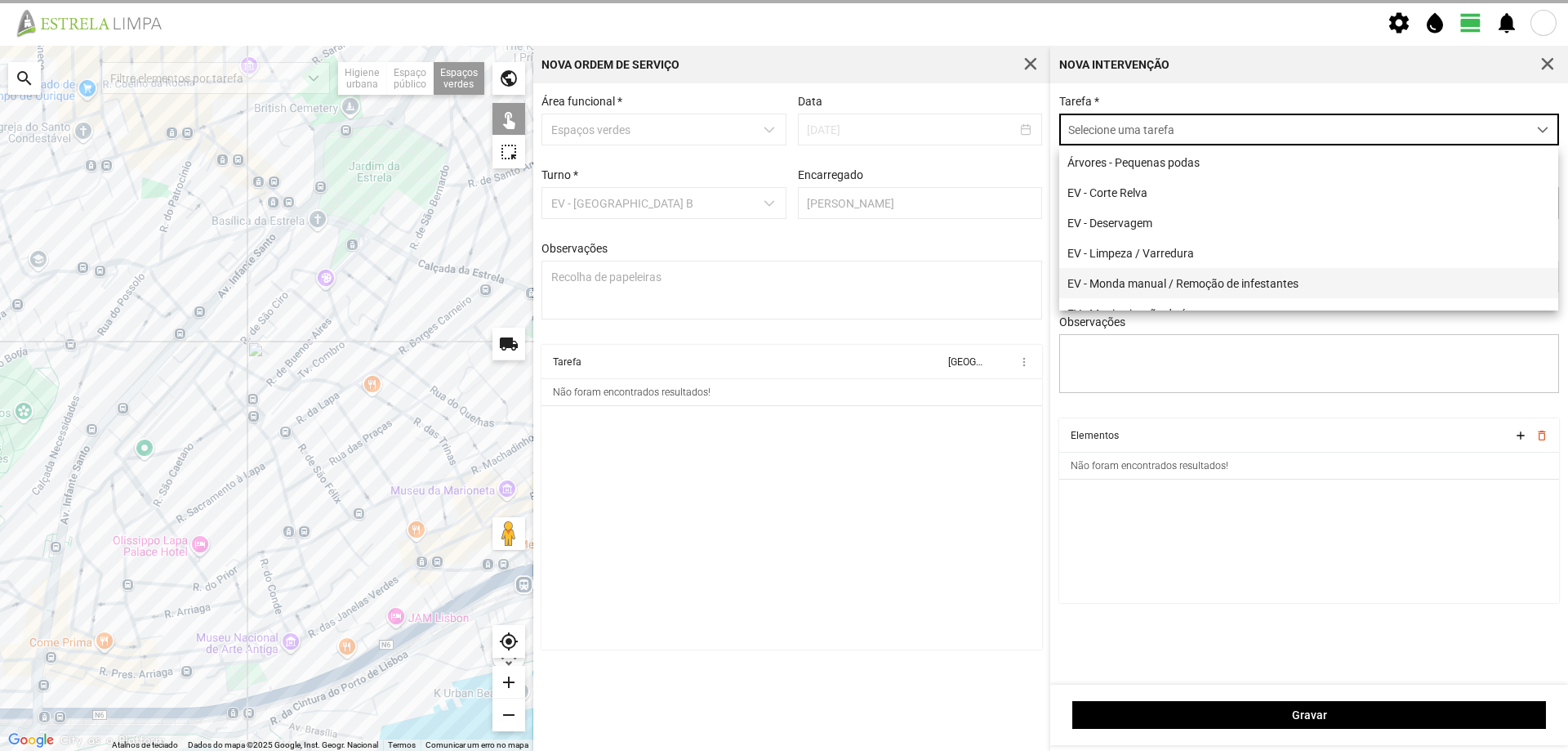
scroll to position [163, 0]
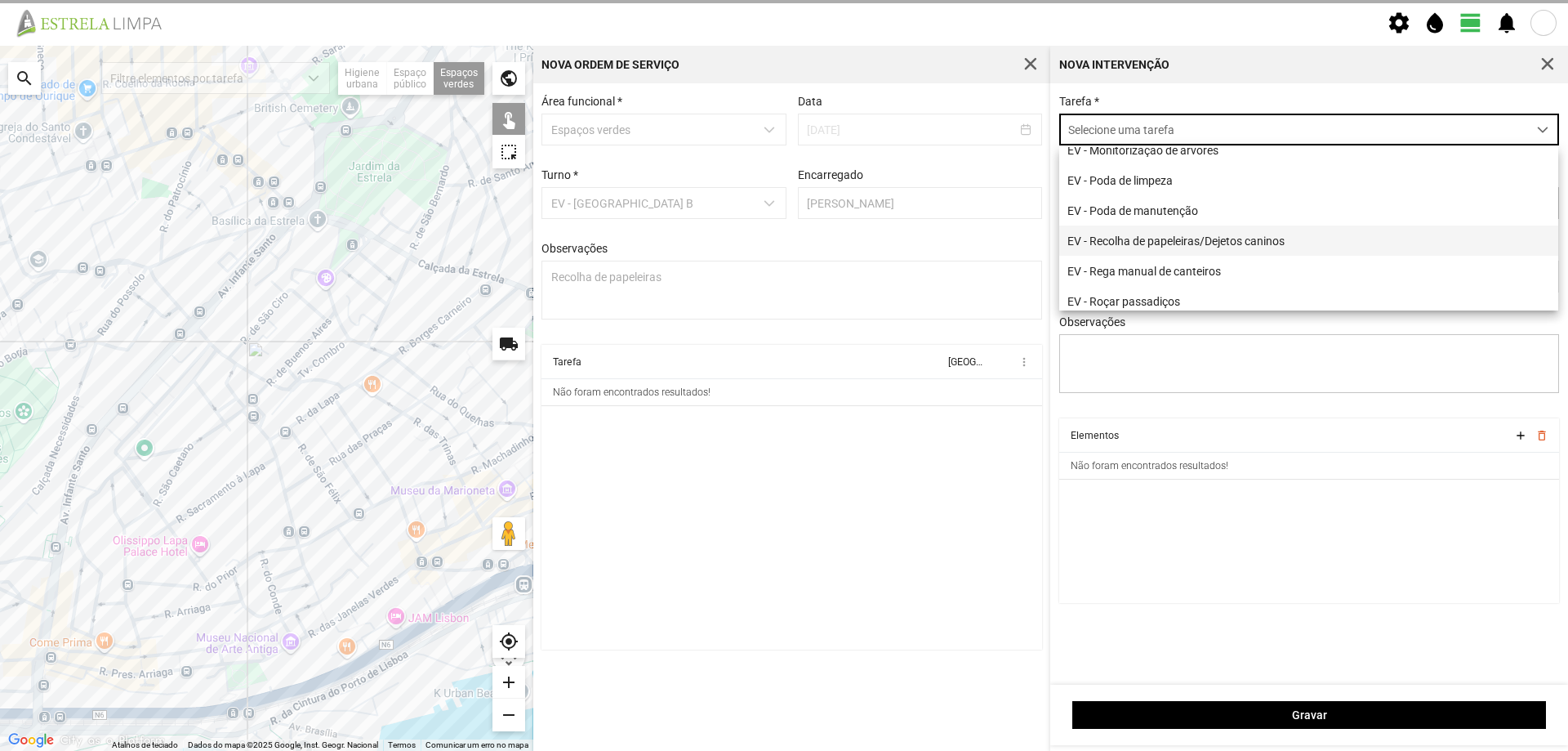
click at [1225, 249] on li "EV - Recolha de papeleiras/Dejetos caninos" at bounding box center [1309, 240] width 499 height 30
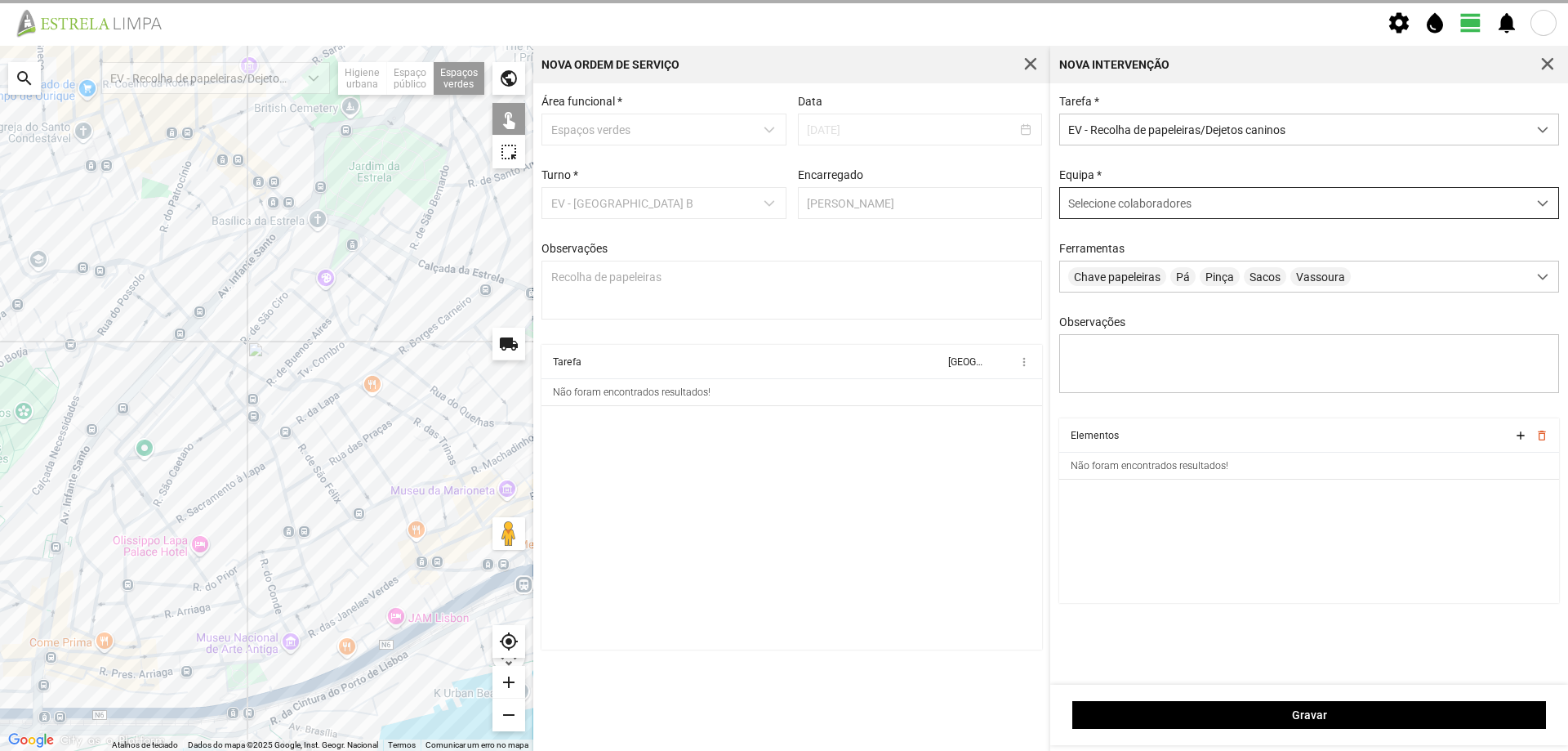
click at [1123, 205] on span "Selecione colaboradores" at bounding box center [1130, 203] width 123 height 13
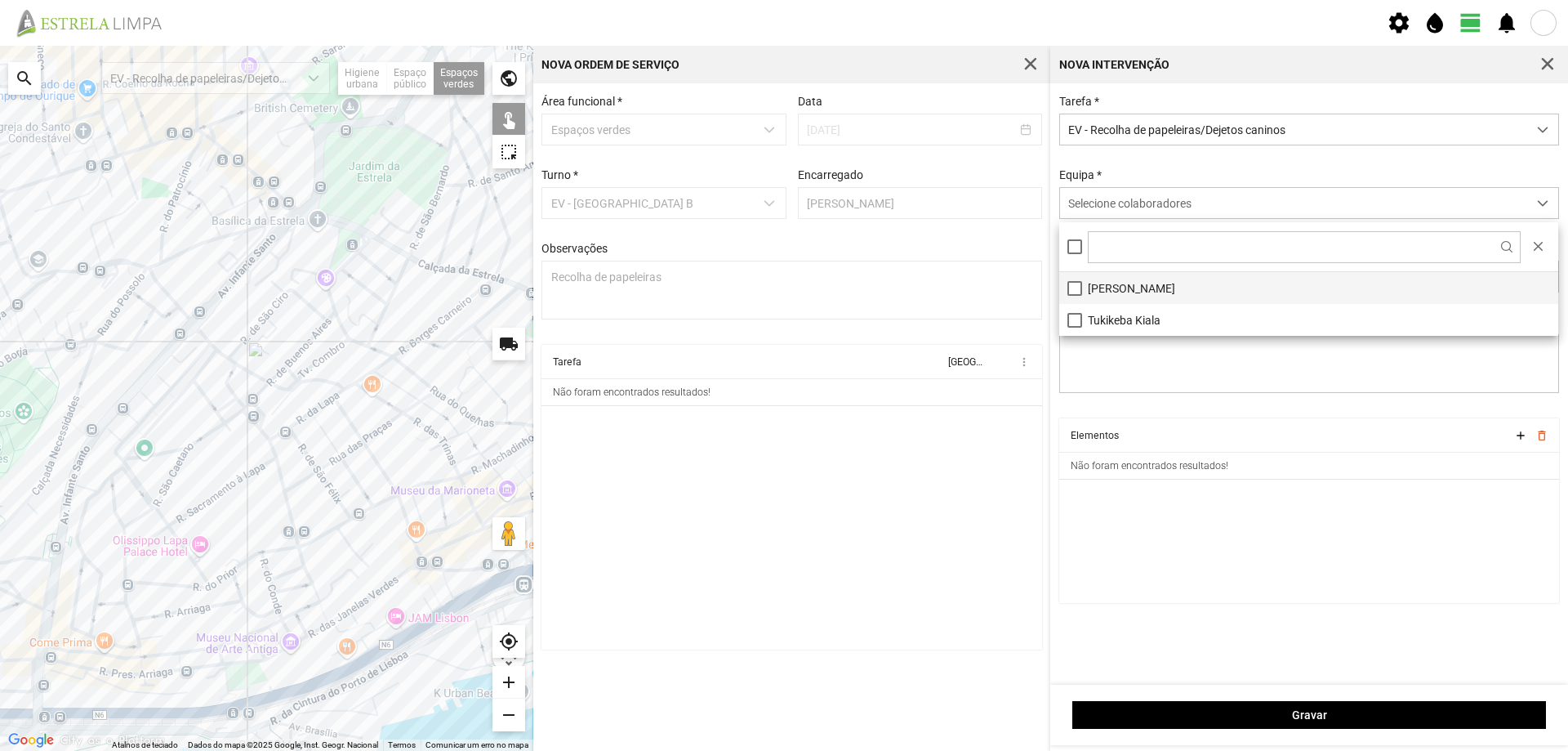
click at [1114, 289] on li "[PERSON_NAME]" at bounding box center [1309, 288] width 499 height 32
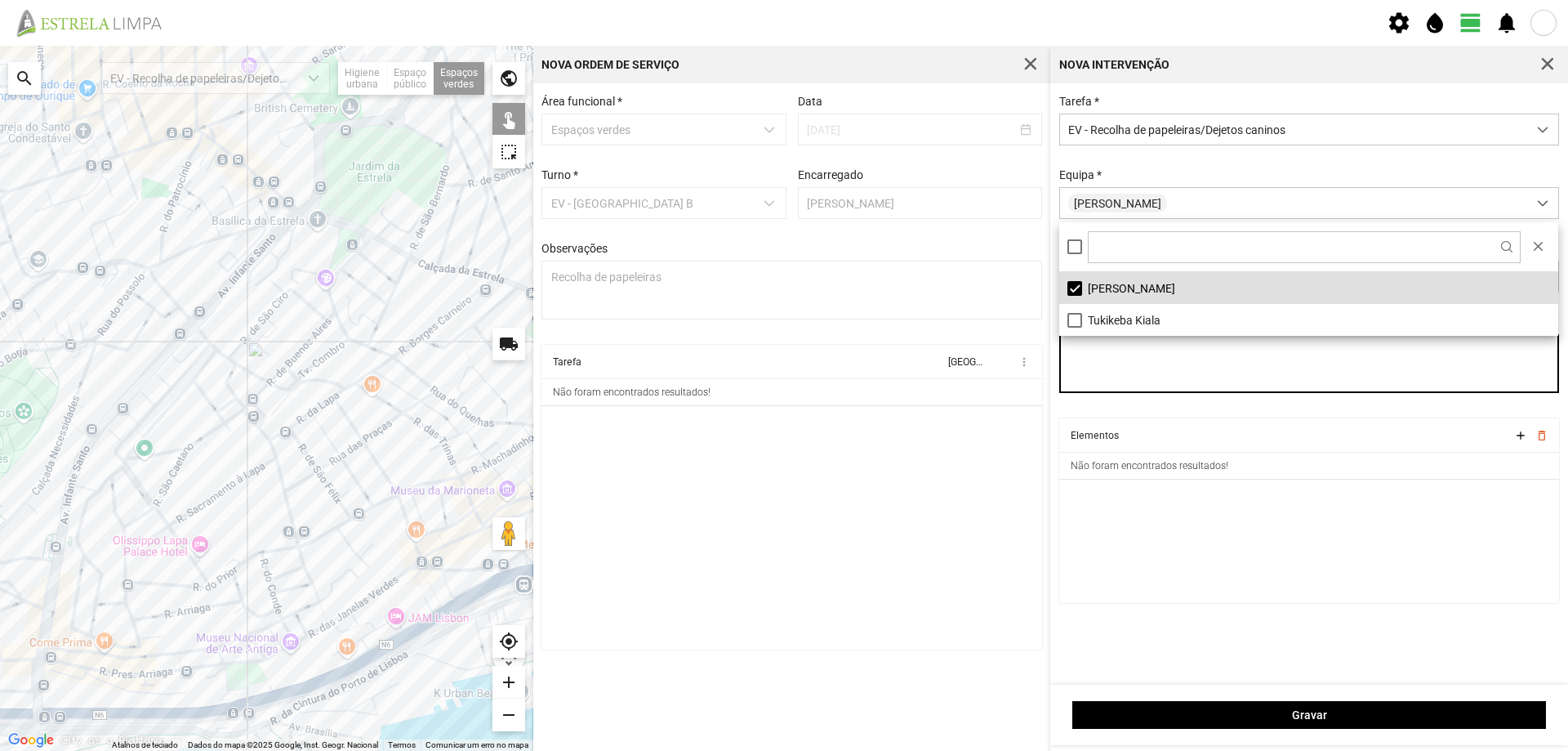
click at [1118, 393] on textarea "Observações" at bounding box center [1310, 363] width 500 height 59
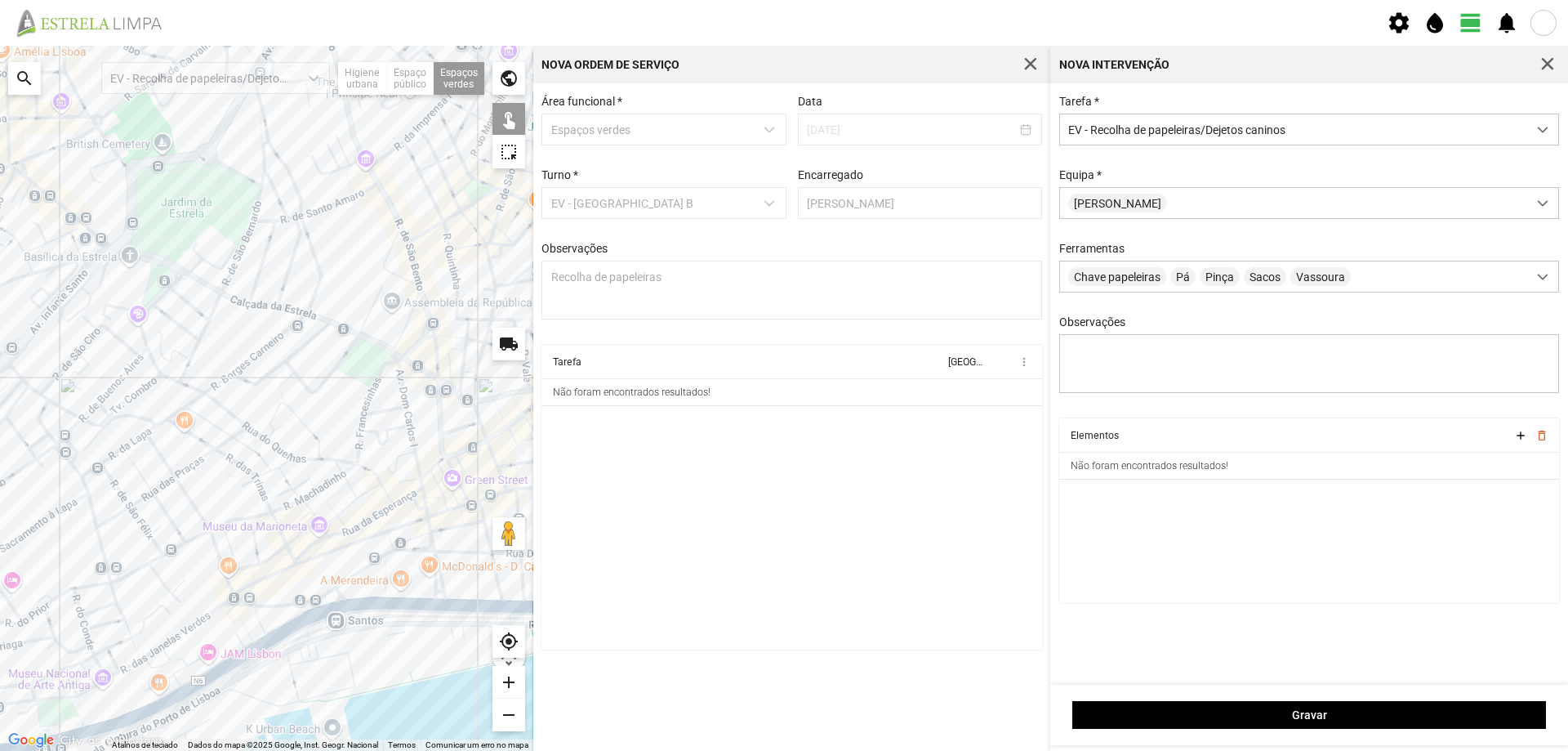
drag, startPoint x: 383, startPoint y: 356, endPoint x: 203, endPoint y: 387, distance: 182.6
click at [203, 387] on div at bounding box center [266, 398] width 534 height 705
click at [360, 365] on div at bounding box center [266, 398] width 534 height 705
click at [381, 374] on div at bounding box center [266, 398] width 534 height 705
click at [383, 375] on div at bounding box center [266, 398] width 534 height 705
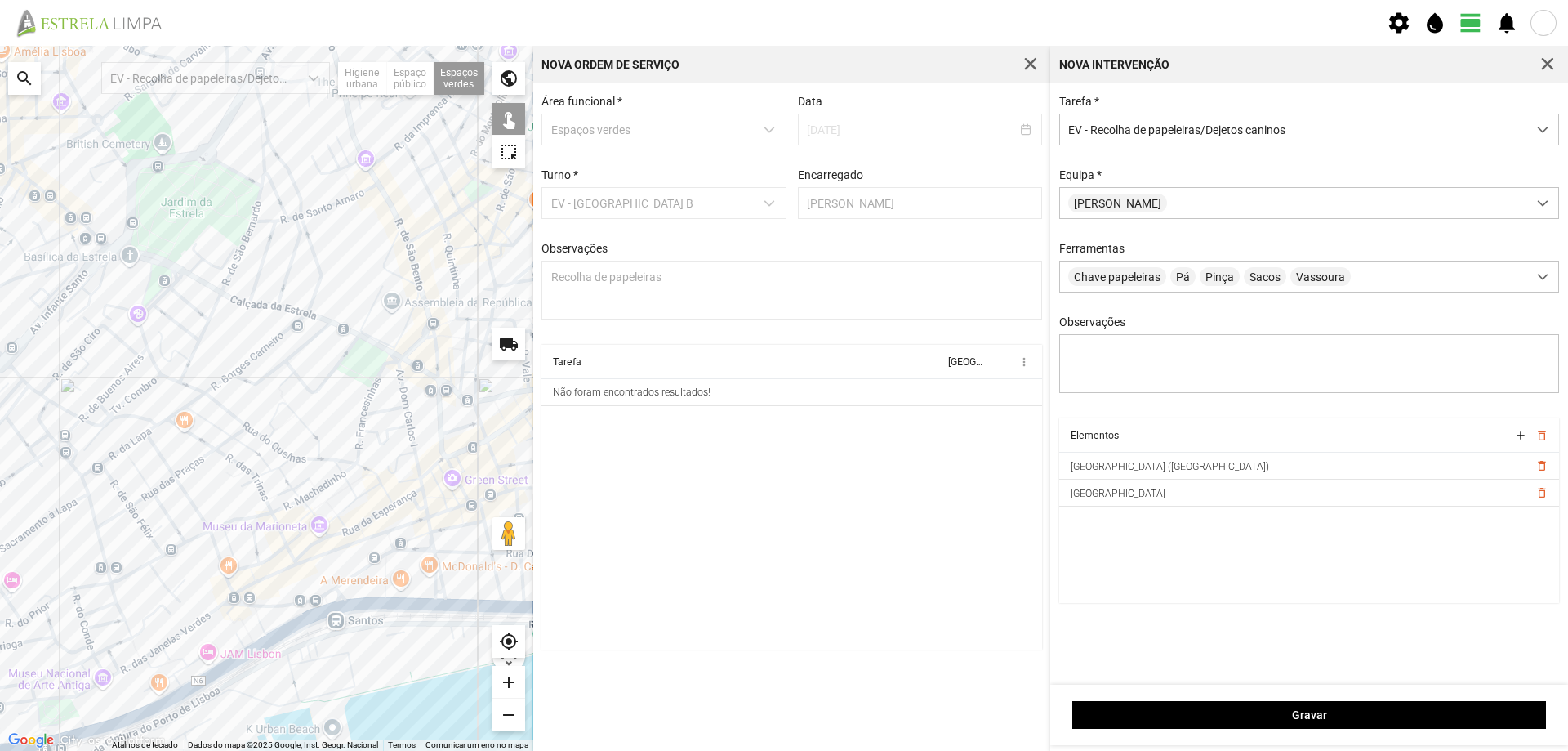
click at [400, 257] on div at bounding box center [266, 398] width 534 height 705
click at [321, 245] on div at bounding box center [266, 398] width 534 height 705
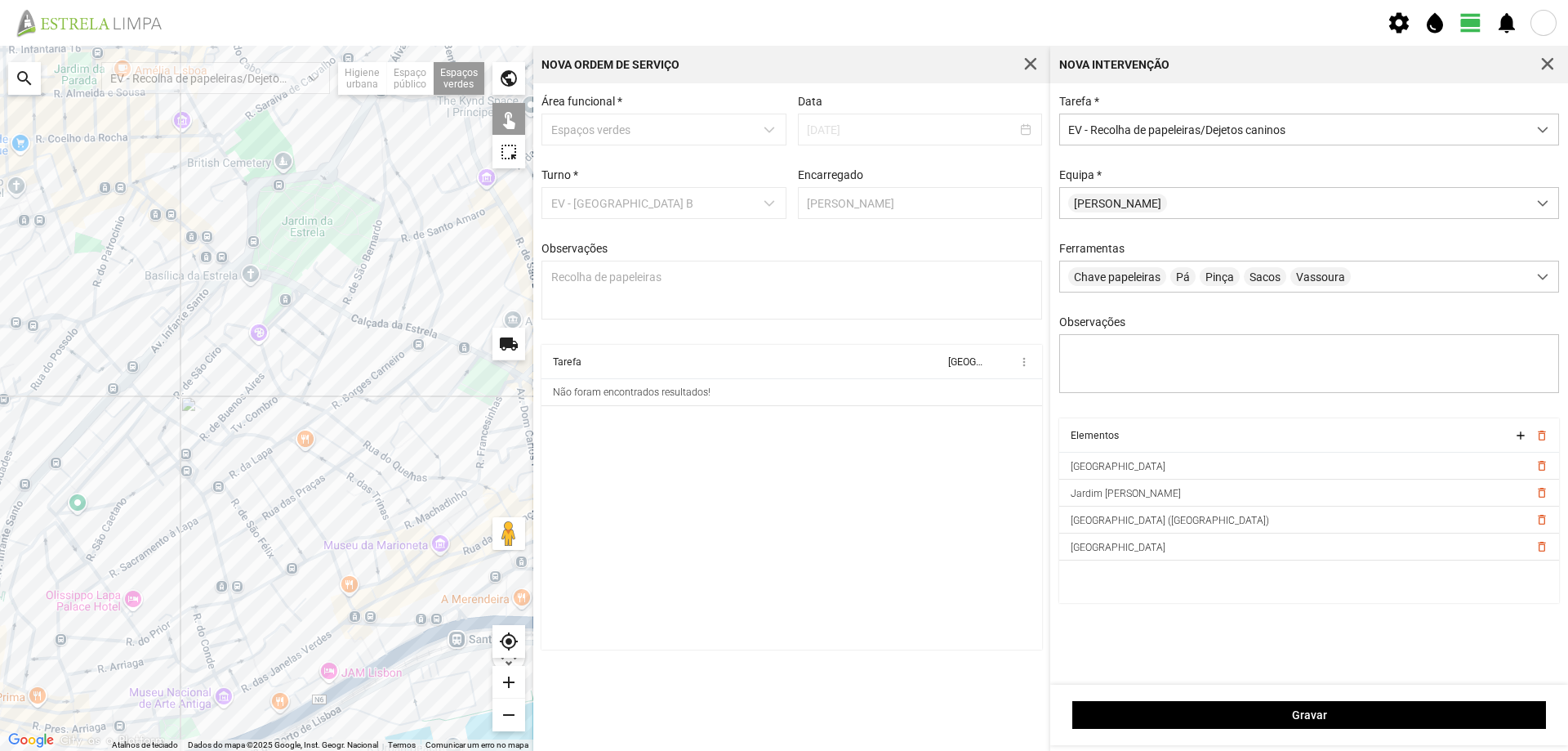
drag, startPoint x: 231, startPoint y: 319, endPoint x: 354, endPoint y: 337, distance: 124.3
click at [354, 337] on div at bounding box center [266, 398] width 534 height 705
click at [271, 310] on div at bounding box center [266, 398] width 534 height 705
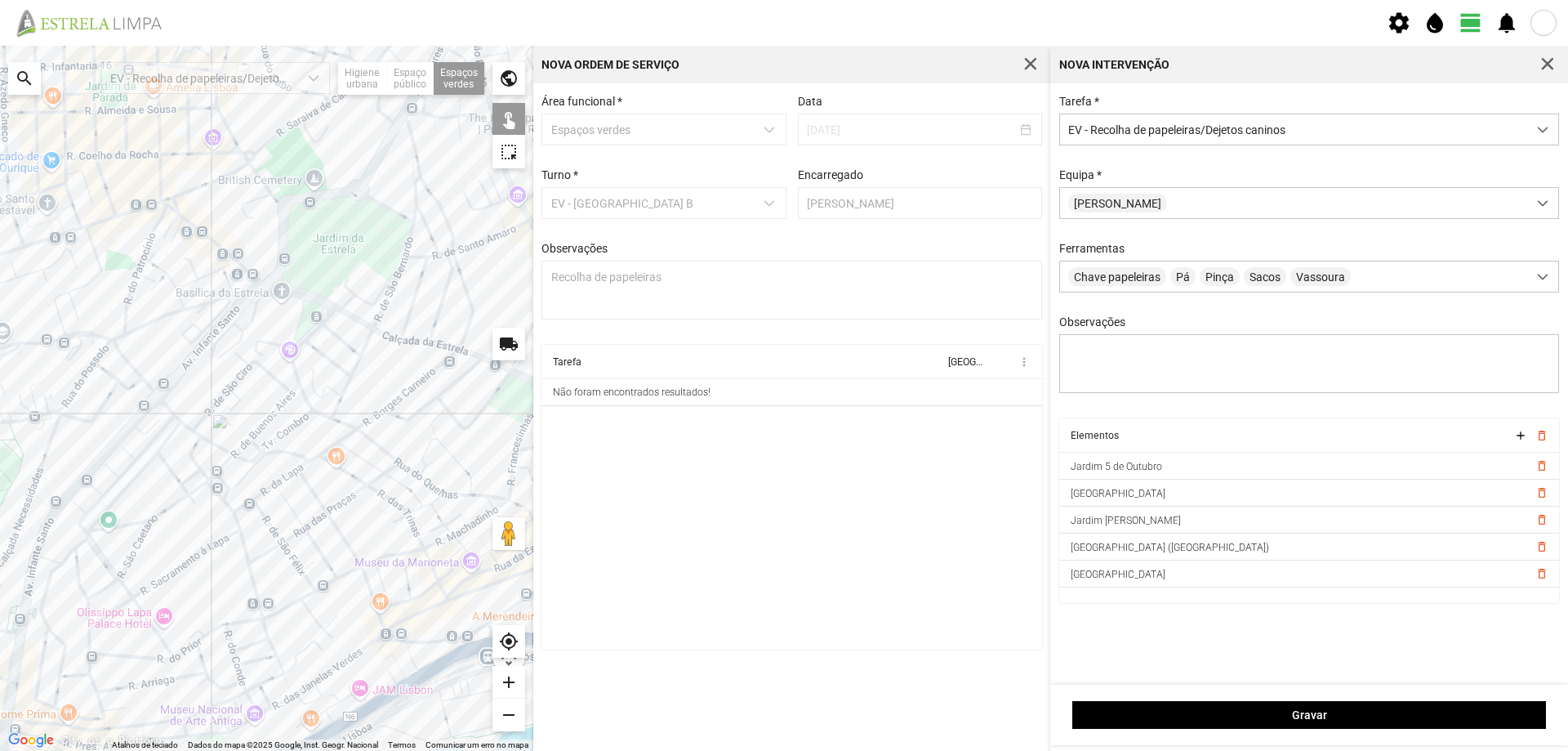
drag, startPoint x: 220, startPoint y: 367, endPoint x: 257, endPoint y: 389, distance: 43.0
click at [257, 389] on div at bounding box center [266, 398] width 534 height 705
click at [252, 289] on div at bounding box center [266, 398] width 534 height 705
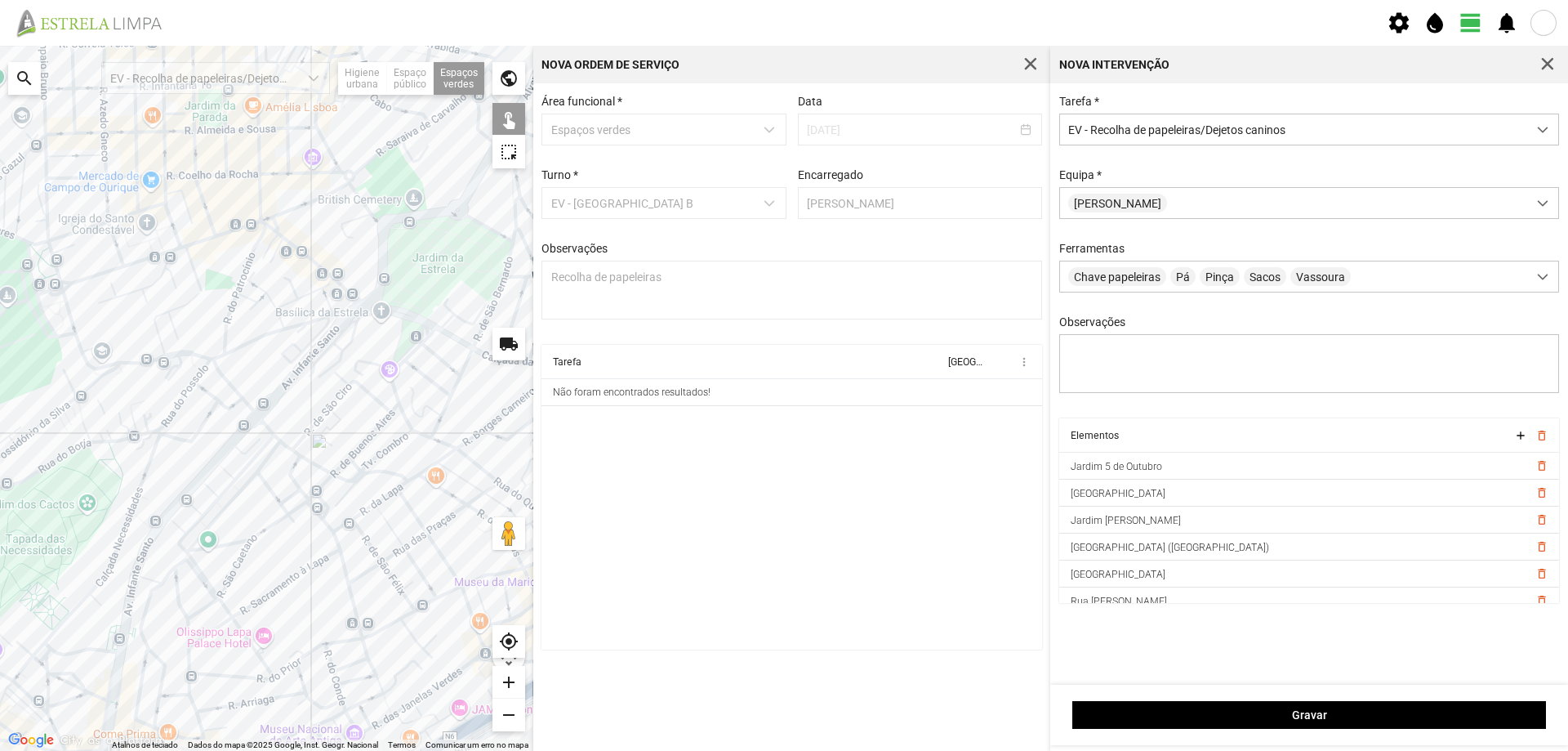
drag, startPoint x: 255, startPoint y: 360, endPoint x: 386, endPoint y: 386, distance: 133.6
click at [386, 386] on div at bounding box center [266, 398] width 534 height 705
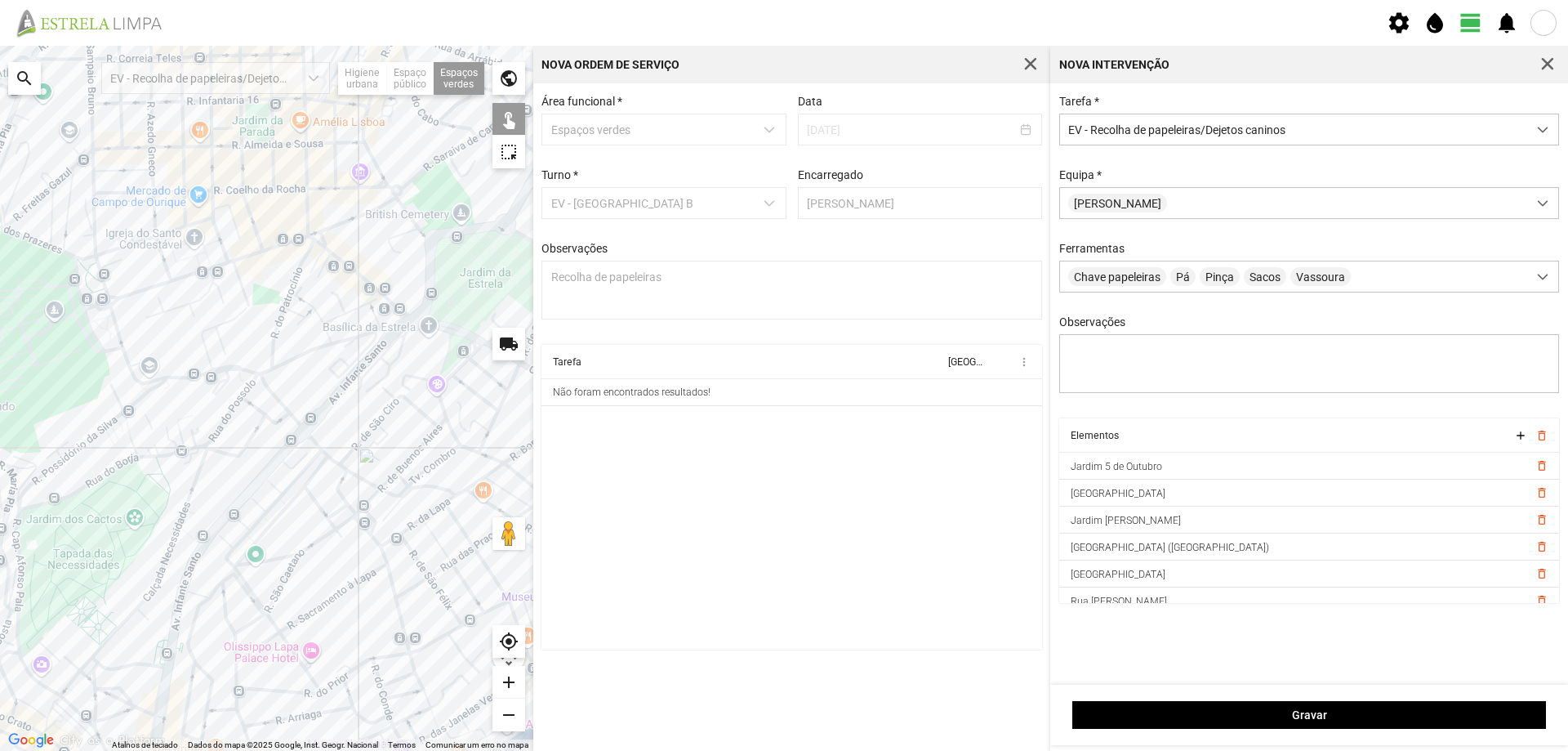
click at [110, 320] on div at bounding box center [266, 398] width 534 height 705
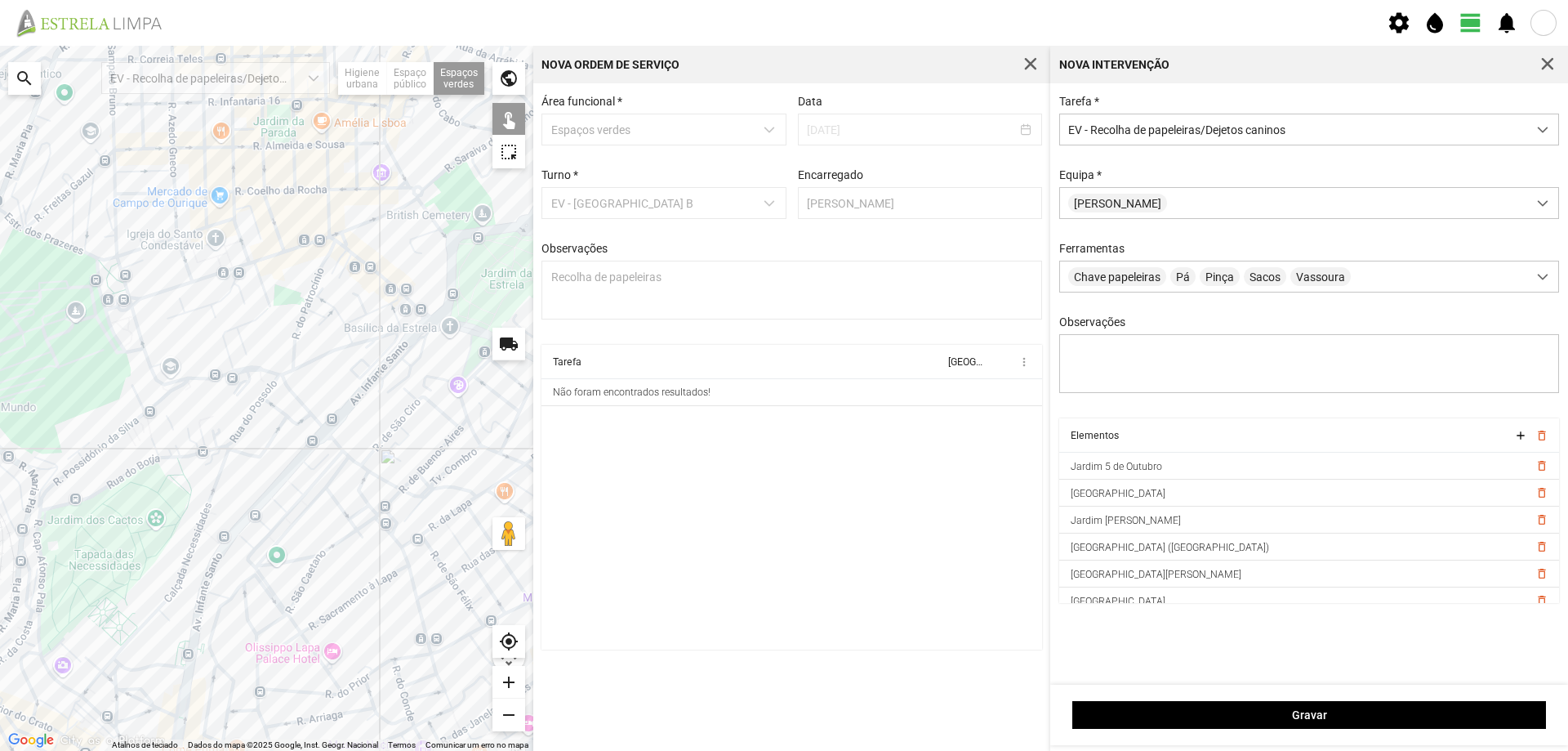
drag, startPoint x: 139, startPoint y: 416, endPoint x: 163, endPoint y: 420, distance: 24.3
click at [162, 420] on div at bounding box center [266, 398] width 534 height 705
click at [208, 431] on div at bounding box center [266, 398] width 534 height 705
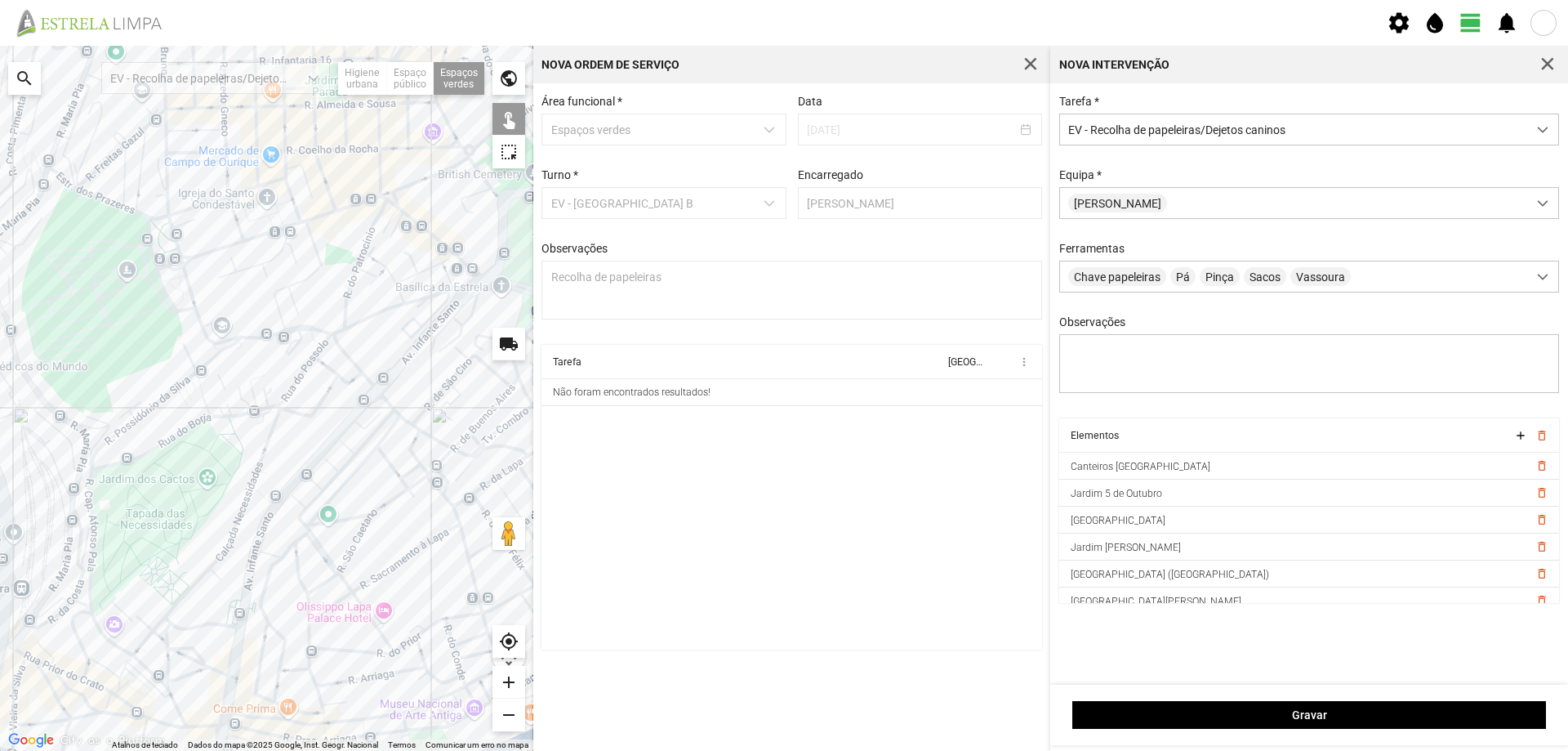
drag, startPoint x: 335, startPoint y: 414, endPoint x: 378, endPoint y: 372, distance: 60.1
click at [383, 373] on div at bounding box center [266, 398] width 534 height 705
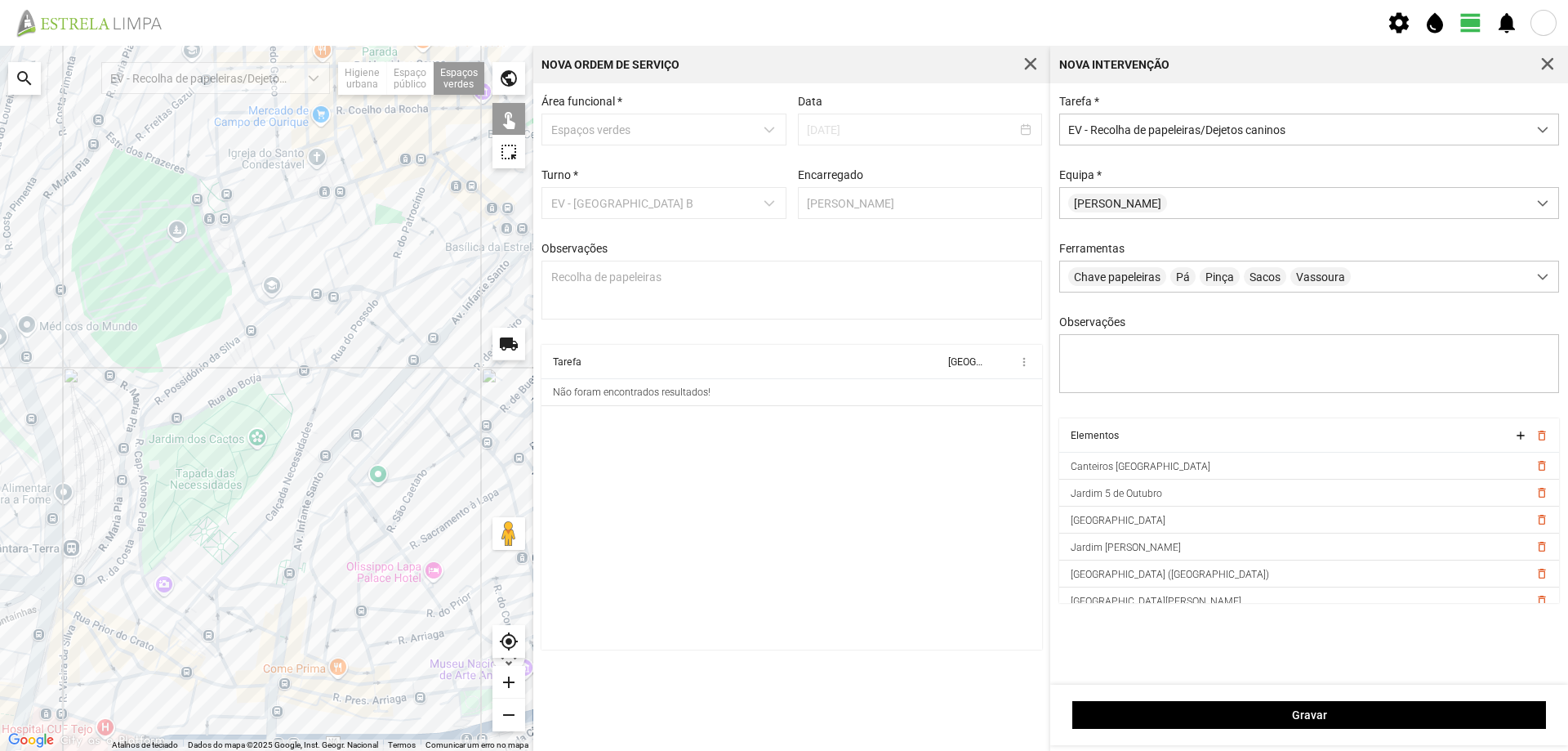
drag, startPoint x: 194, startPoint y: 449, endPoint x: 278, endPoint y: 385, distance: 105.6
click at [278, 385] on div at bounding box center [266, 398] width 534 height 705
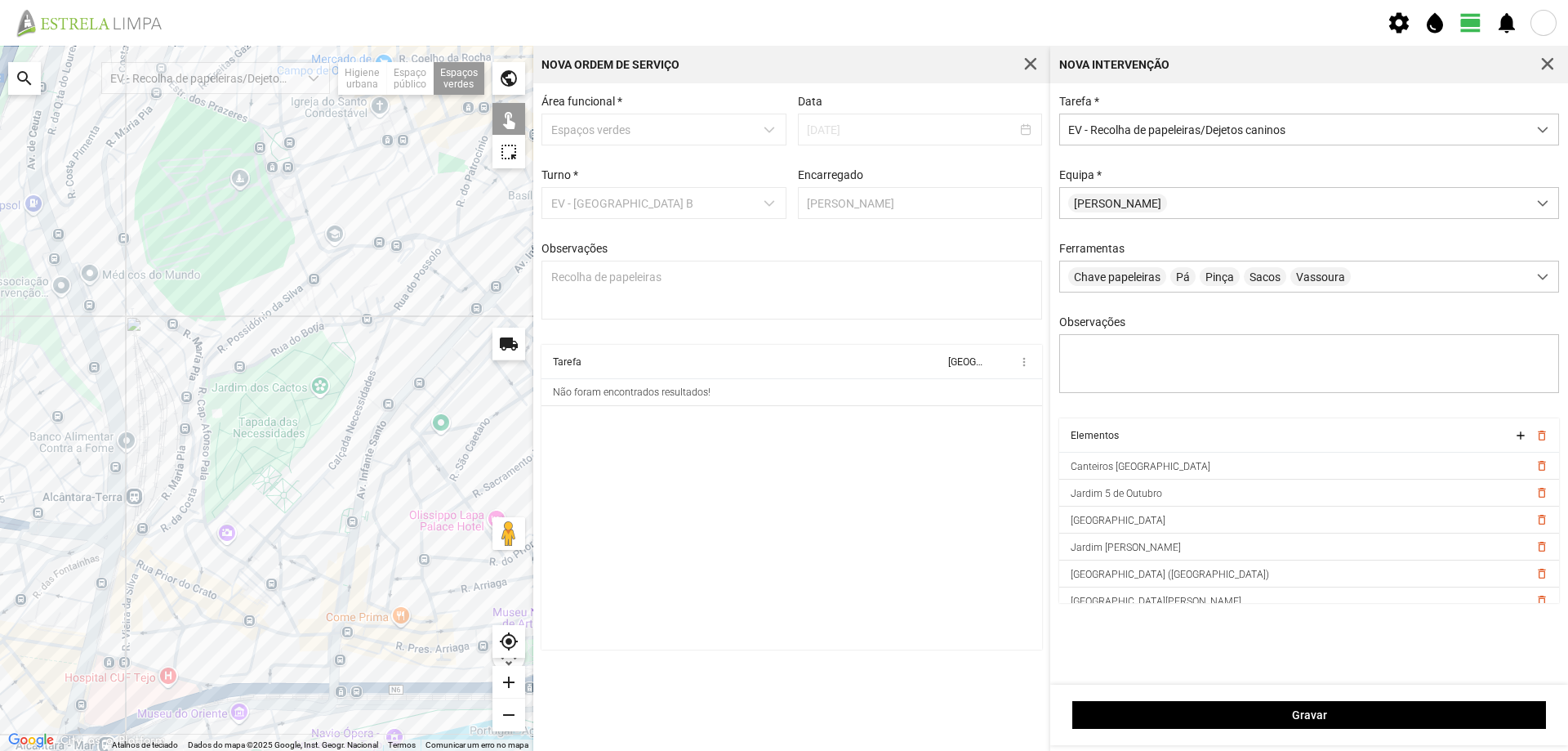
click at [201, 537] on div at bounding box center [266, 398] width 534 height 705
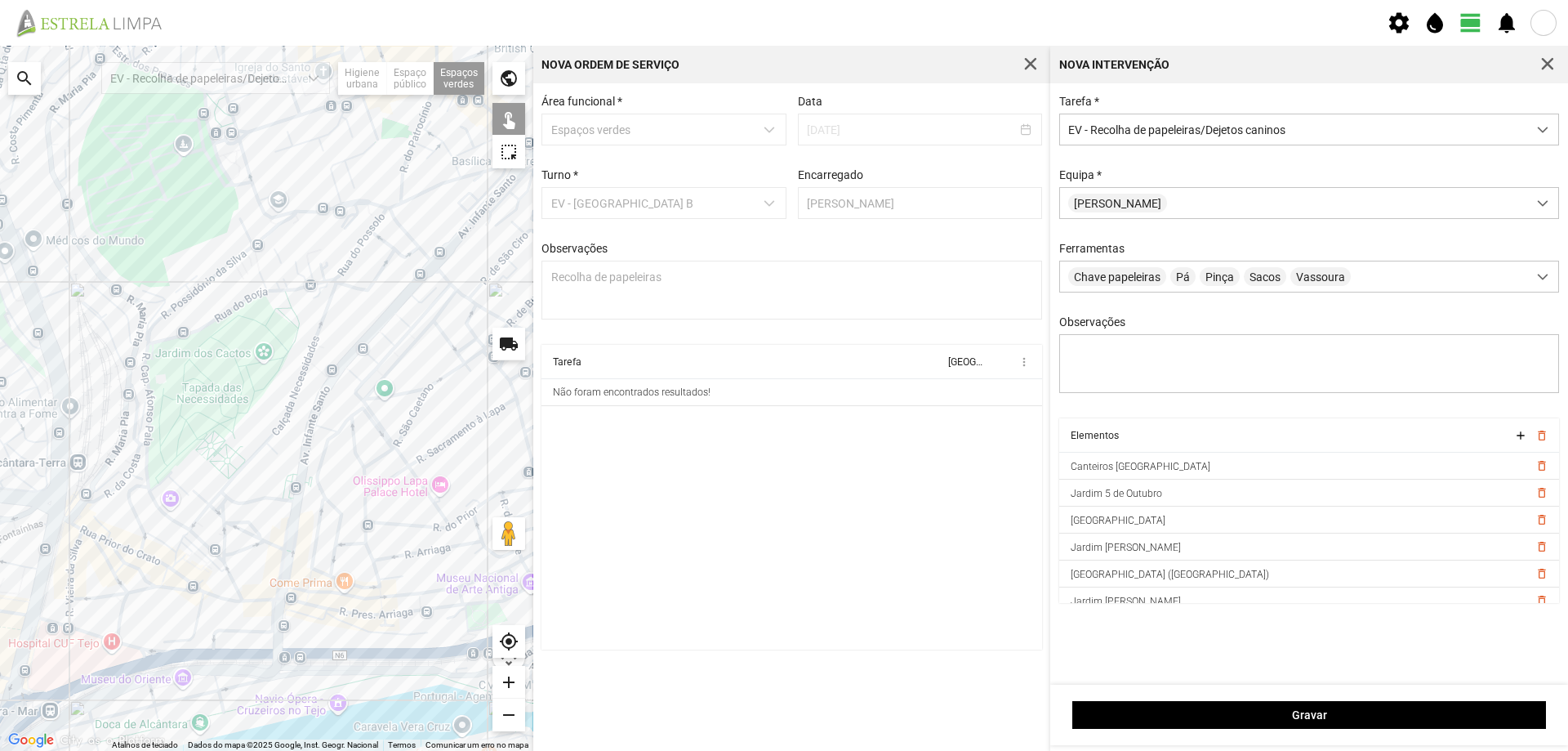
drag, startPoint x: 305, startPoint y: 498, endPoint x: 231, endPoint y: 454, distance: 86.1
click at [235, 456] on div at bounding box center [266, 398] width 534 height 705
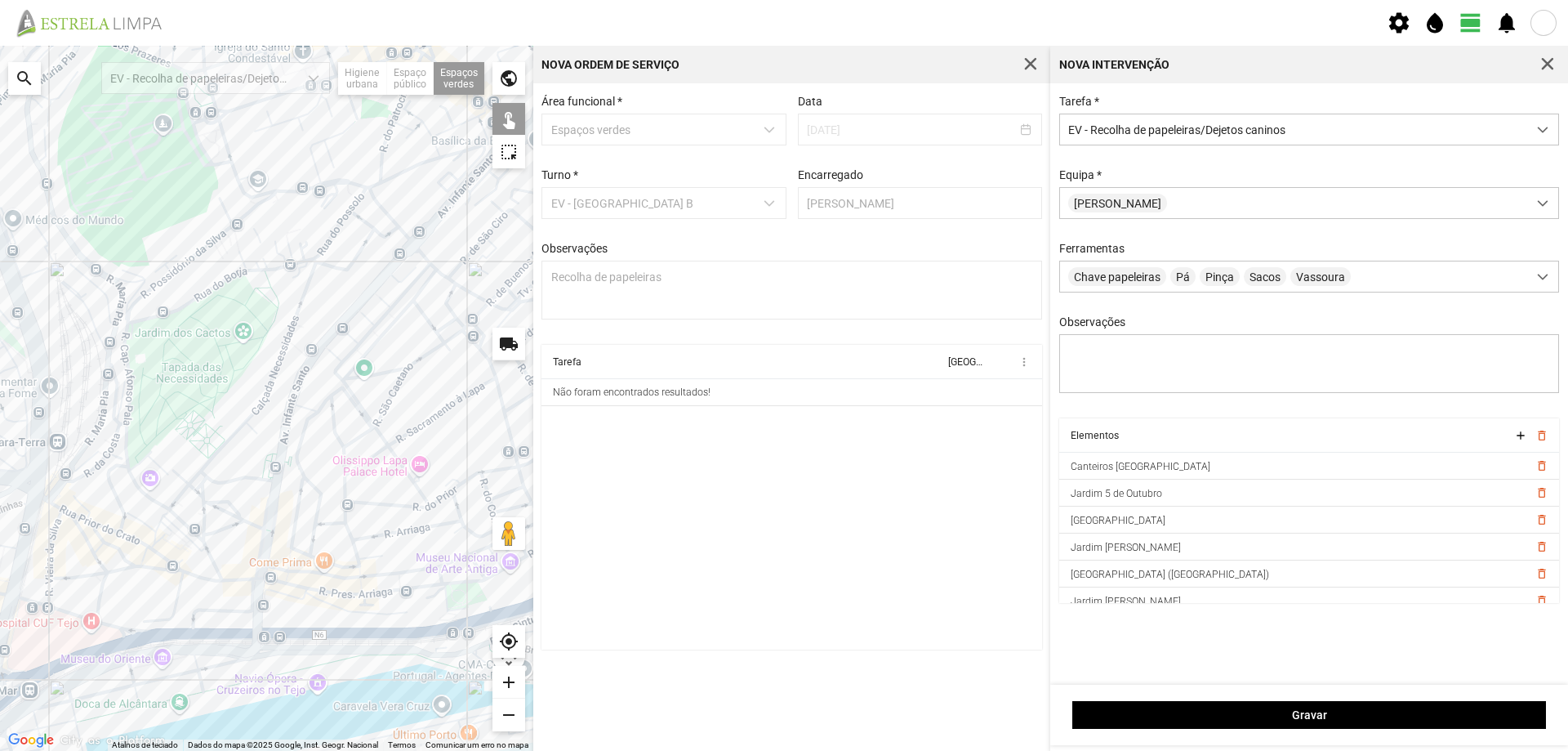
click at [155, 560] on div at bounding box center [266, 398] width 534 height 705
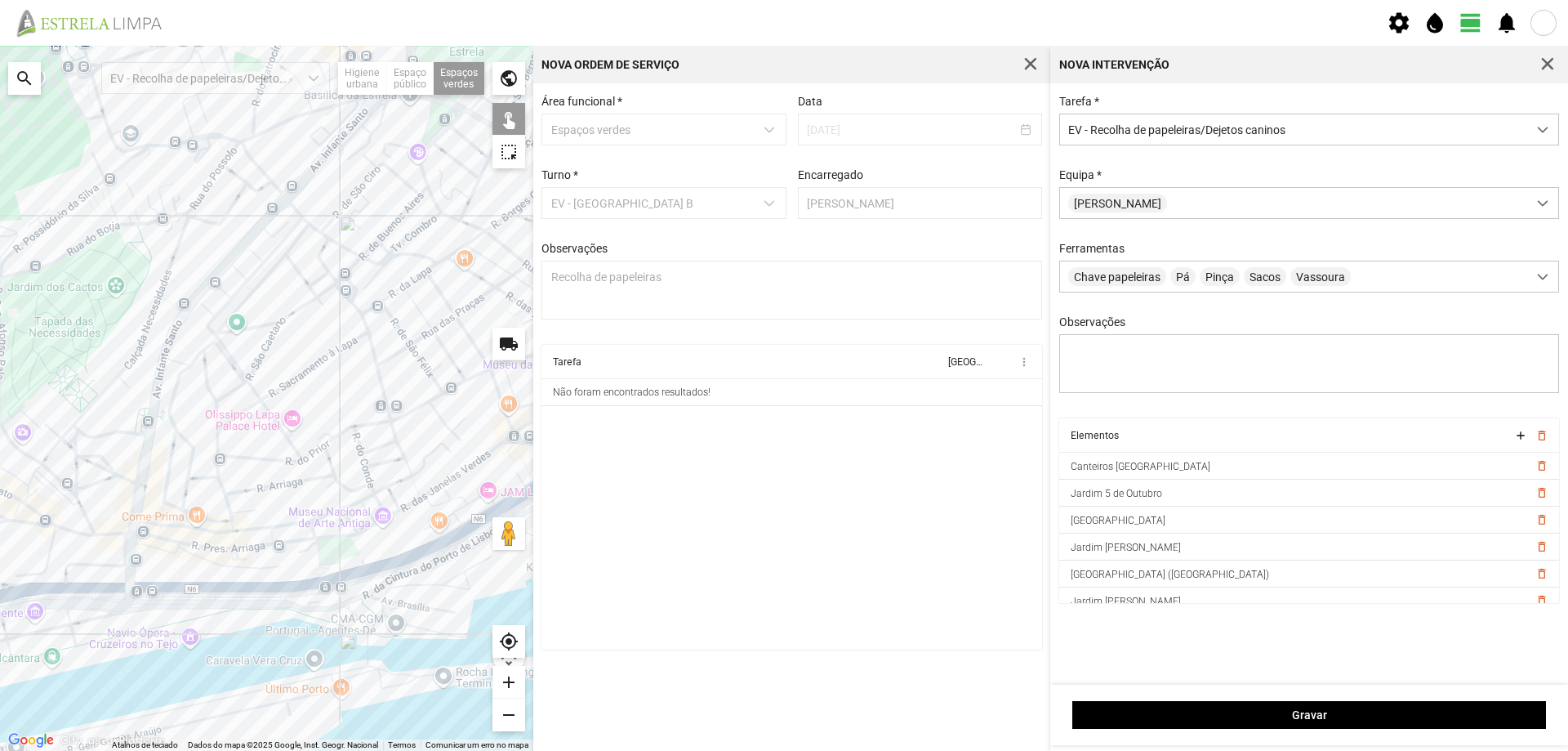
drag, startPoint x: 314, startPoint y: 526, endPoint x: 166, endPoint y: 469, distance: 158.6
click at [166, 469] on div at bounding box center [266, 398] width 534 height 705
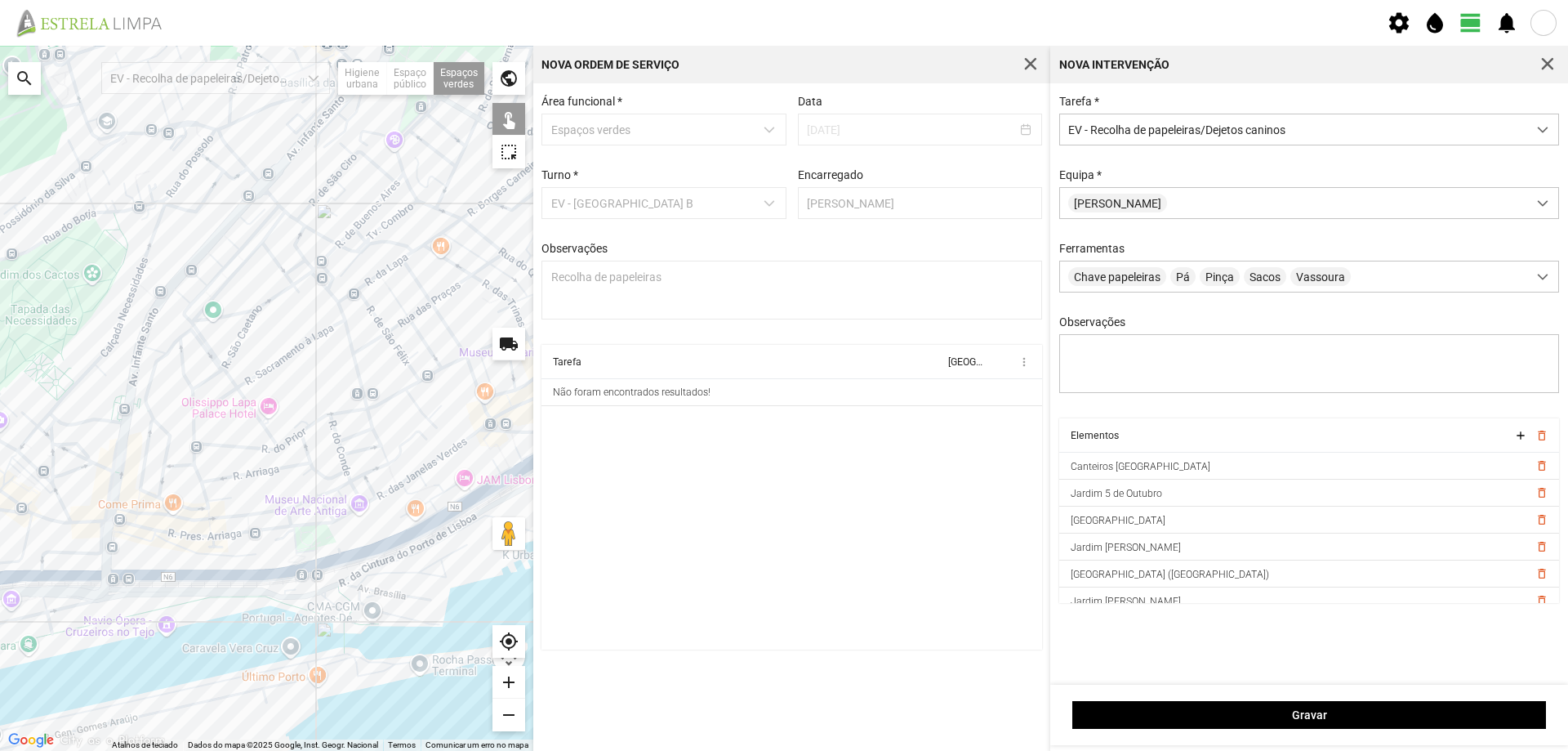
click at [309, 542] on div at bounding box center [266, 398] width 534 height 705
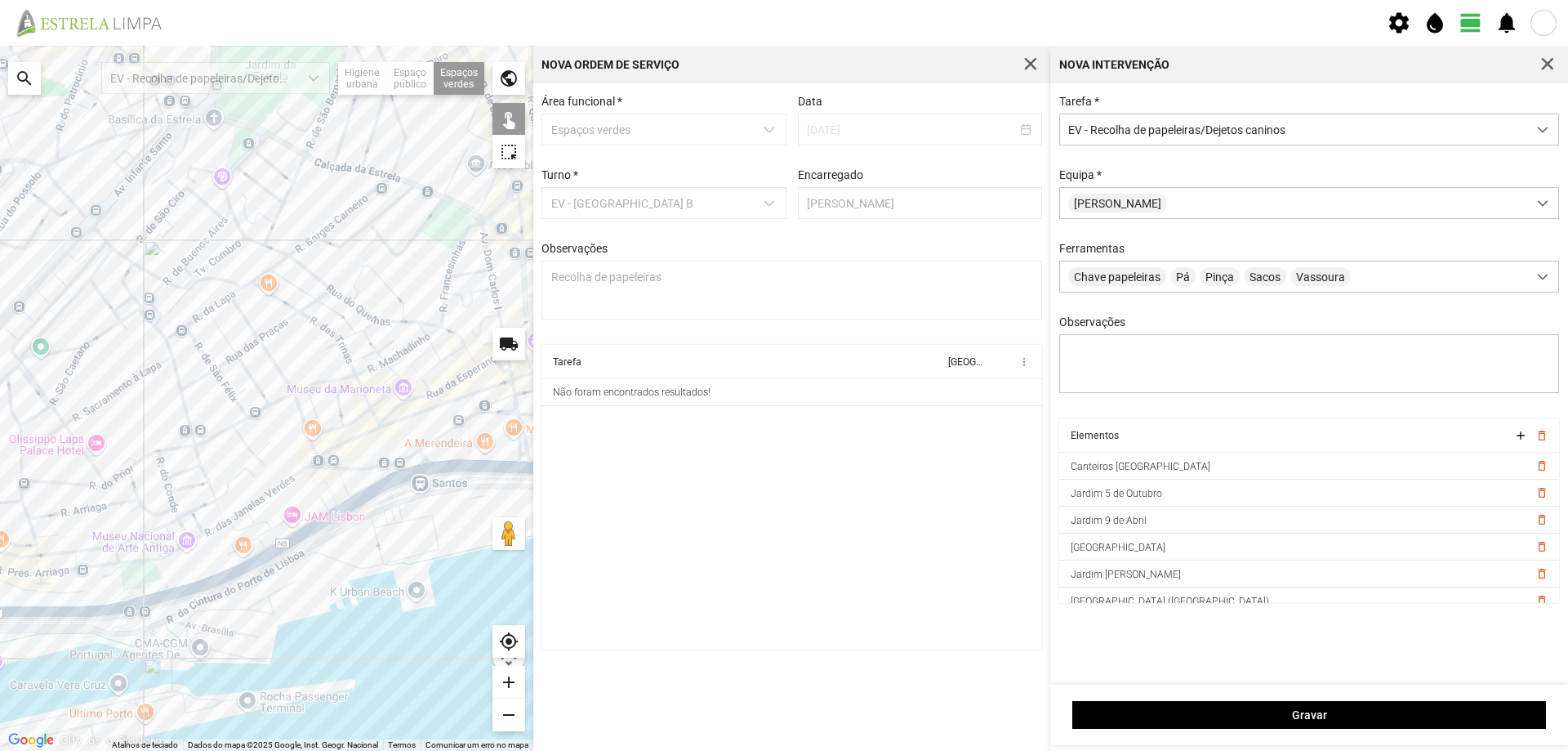
drag, startPoint x: 295, startPoint y: 423, endPoint x: 122, endPoint y: 461, distance: 177.1
click at [122, 461] on div at bounding box center [266, 398] width 534 height 705
click at [442, 443] on div at bounding box center [266, 398] width 534 height 705
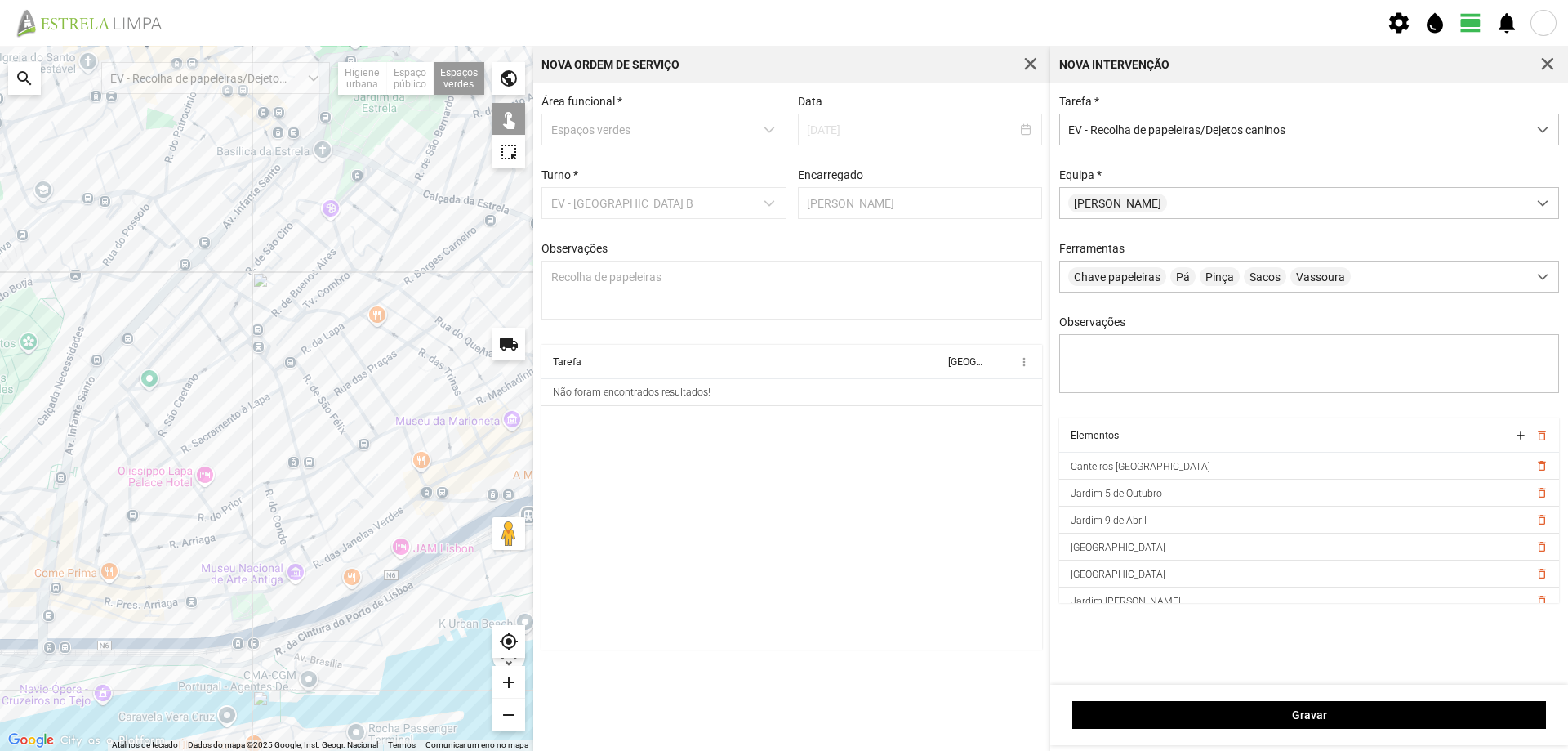
drag, startPoint x: 202, startPoint y: 410, endPoint x: 327, endPoint y: 447, distance: 130.4
click at [327, 447] on div at bounding box center [266, 398] width 534 height 705
click at [133, 363] on div at bounding box center [266, 398] width 534 height 705
click at [114, 348] on div at bounding box center [266, 398] width 534 height 705
drag, startPoint x: 267, startPoint y: 379, endPoint x: 142, endPoint y: 387, distance: 125.3
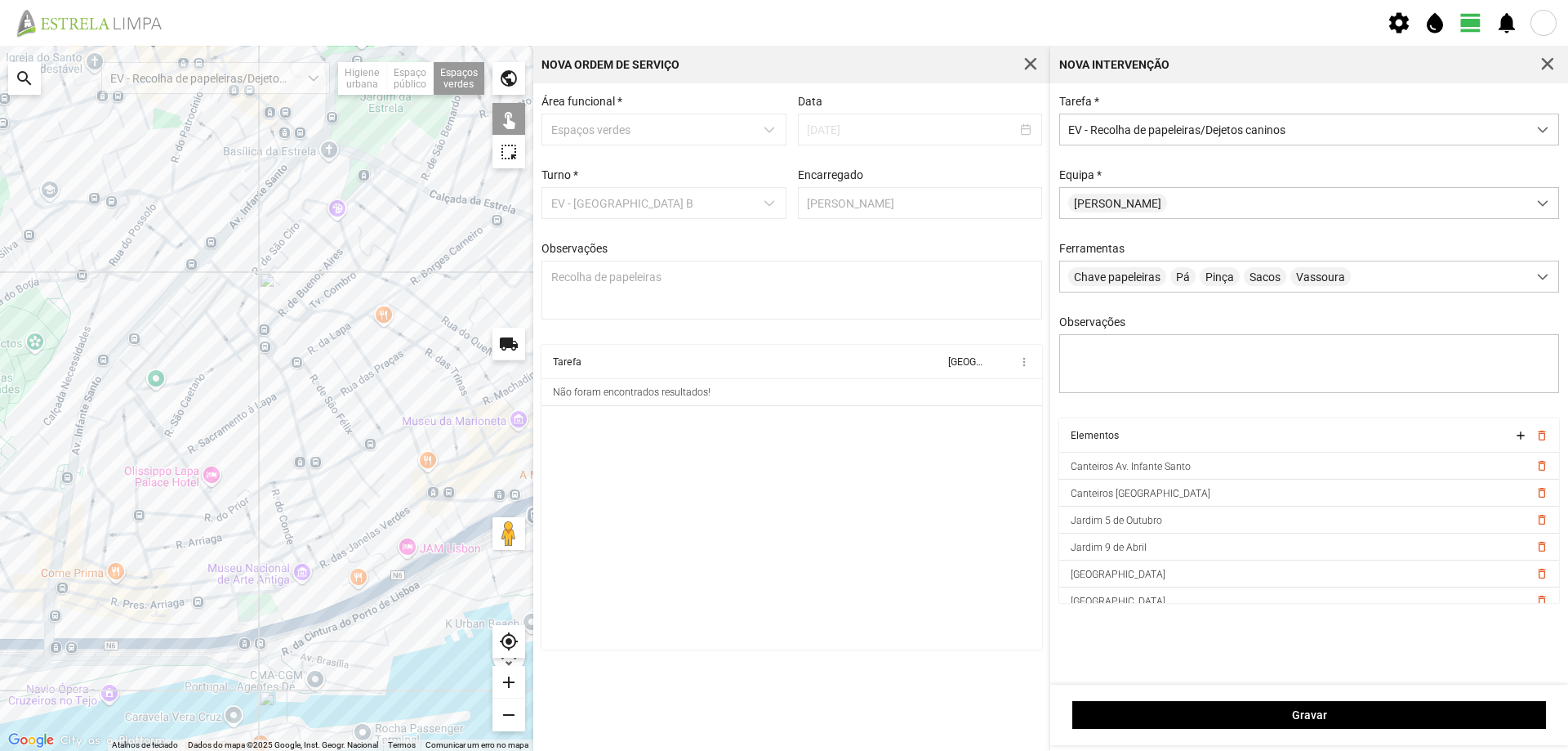
click at [148, 388] on div at bounding box center [266, 398] width 534 height 705
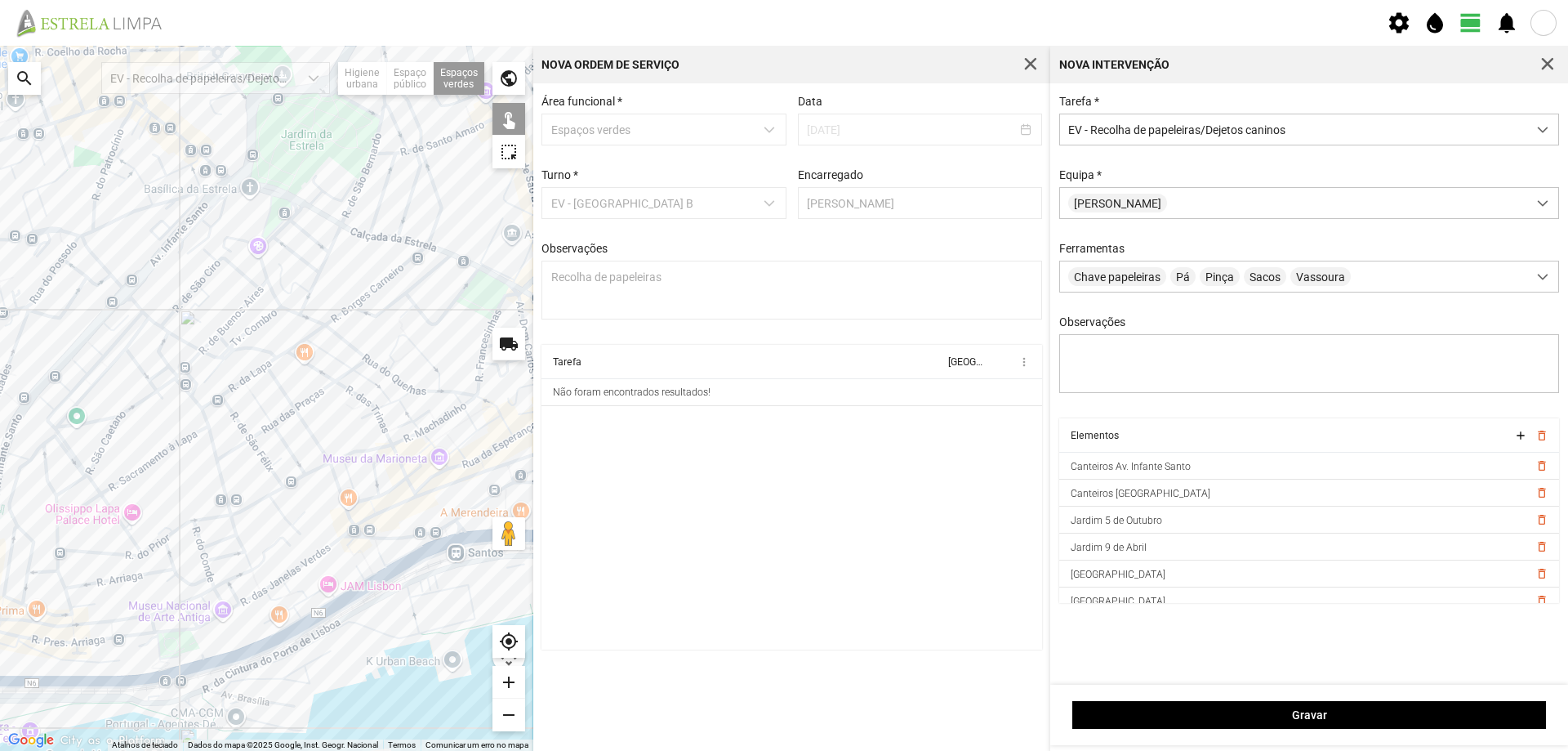
drag, startPoint x: 272, startPoint y: 217, endPoint x: 381, endPoint y: 243, distance: 112.1
click at [381, 243] on div at bounding box center [266, 398] width 534 height 705
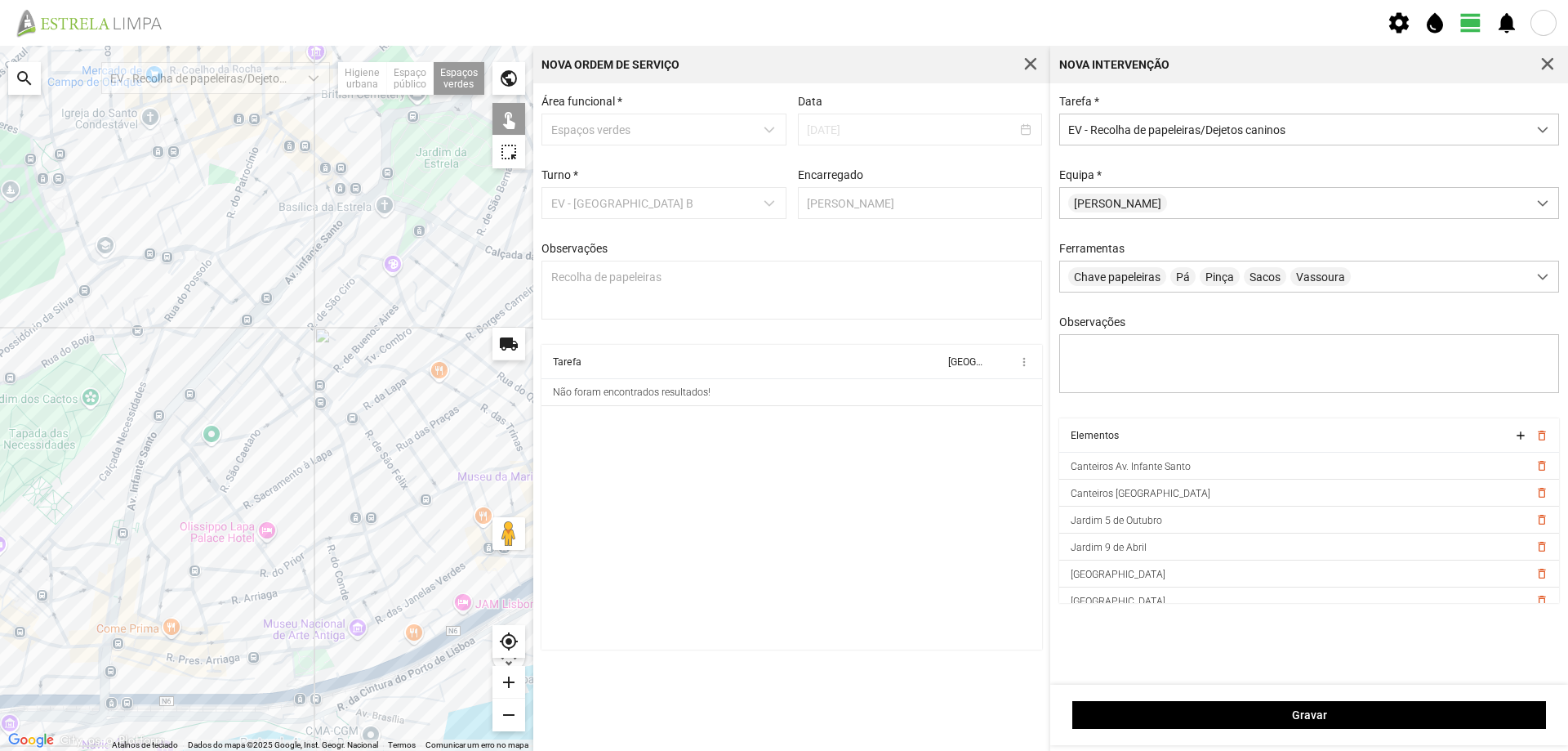
drag, startPoint x: 243, startPoint y: 281, endPoint x: 379, endPoint y: 296, distance: 136.8
click at [379, 296] on div at bounding box center [266, 398] width 534 height 705
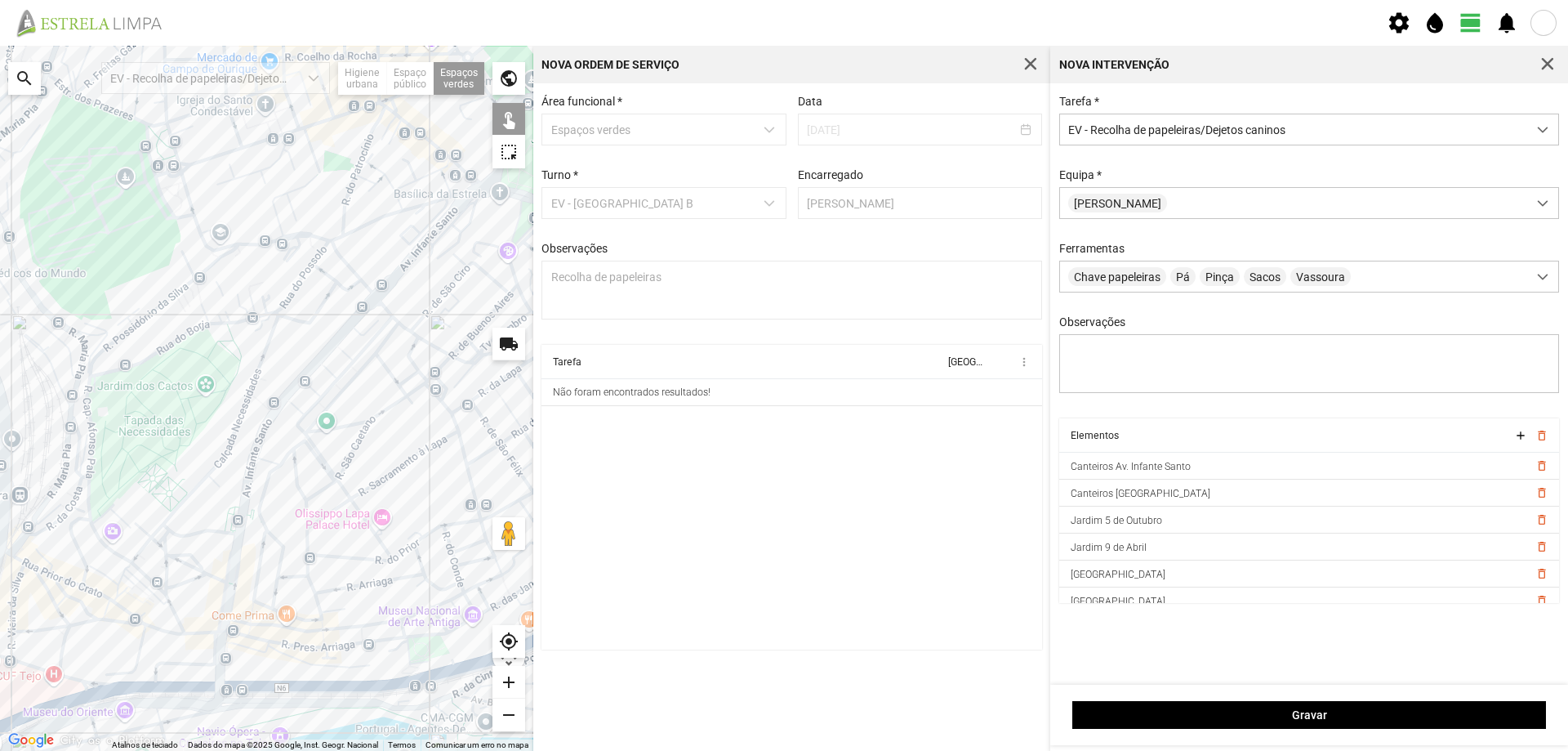
drag, startPoint x: 178, startPoint y: 317, endPoint x: 253, endPoint y: 266, distance: 90.7
click at [249, 267] on div at bounding box center [266, 398] width 534 height 705
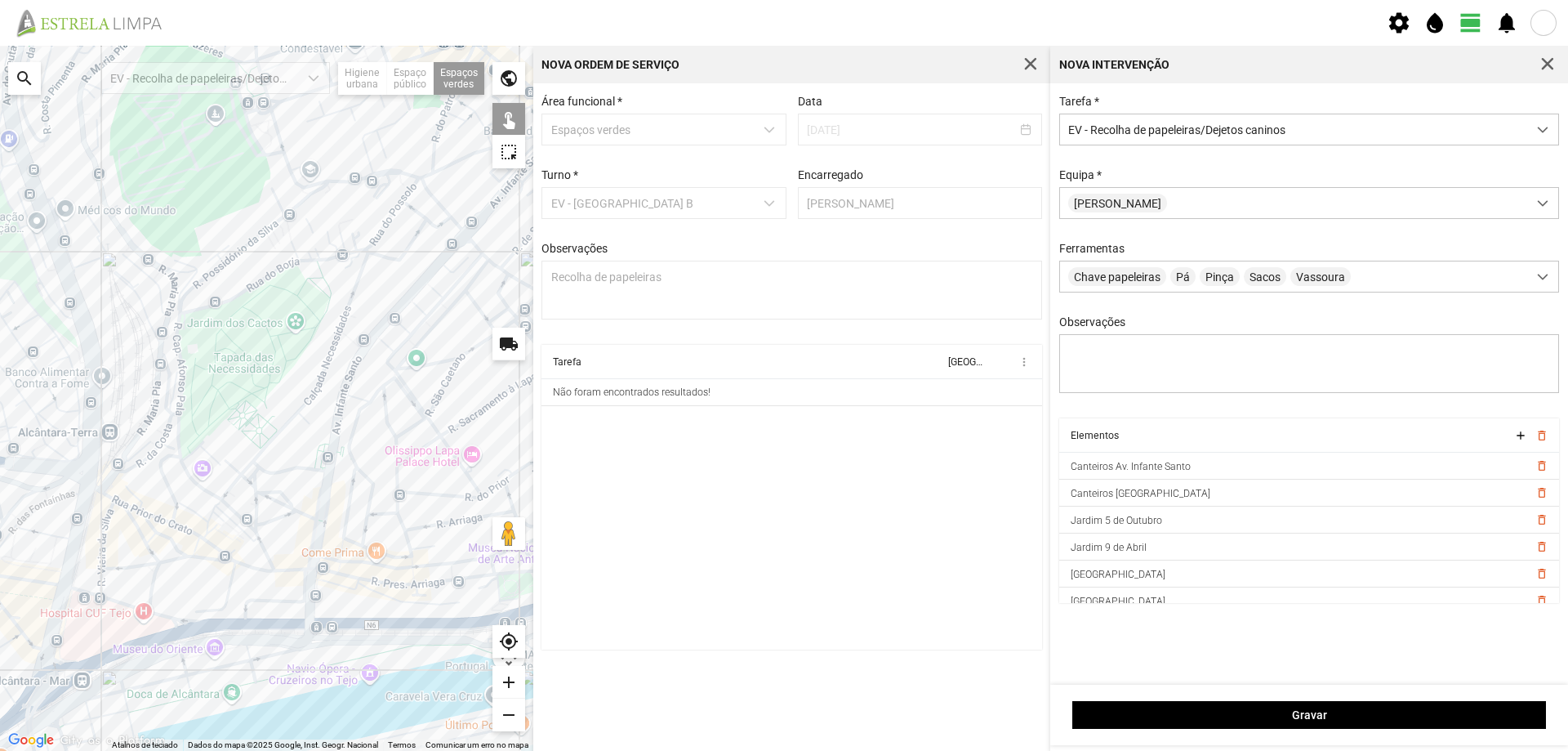
drag, startPoint x: 306, startPoint y: 547, endPoint x: 146, endPoint y: 506, distance: 165.2
click at [150, 507] on div at bounding box center [266, 398] width 534 height 705
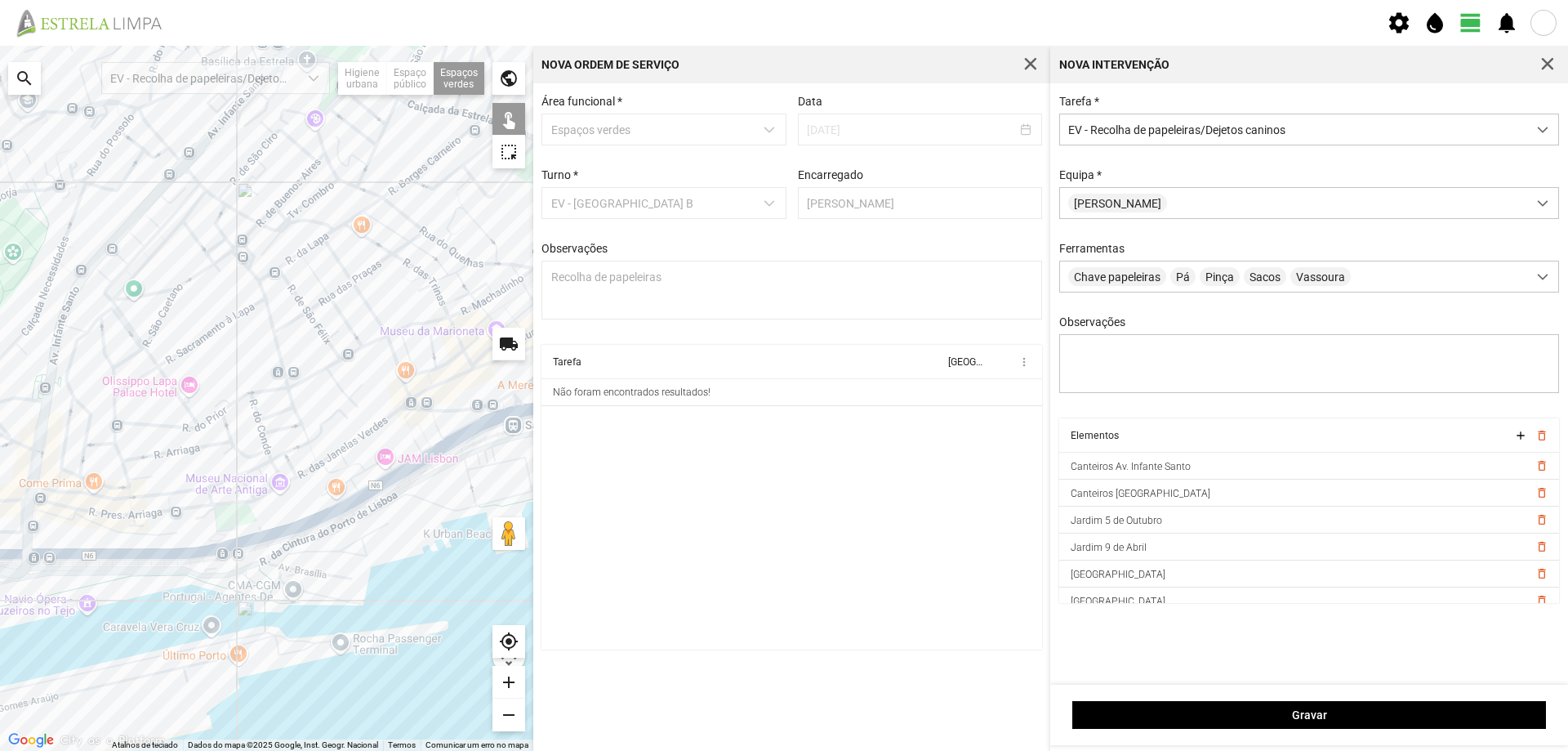
drag, startPoint x: 324, startPoint y: 418, endPoint x: 363, endPoint y: 425, distance: 39.6
click at [363, 425] on div at bounding box center [266, 398] width 534 height 705
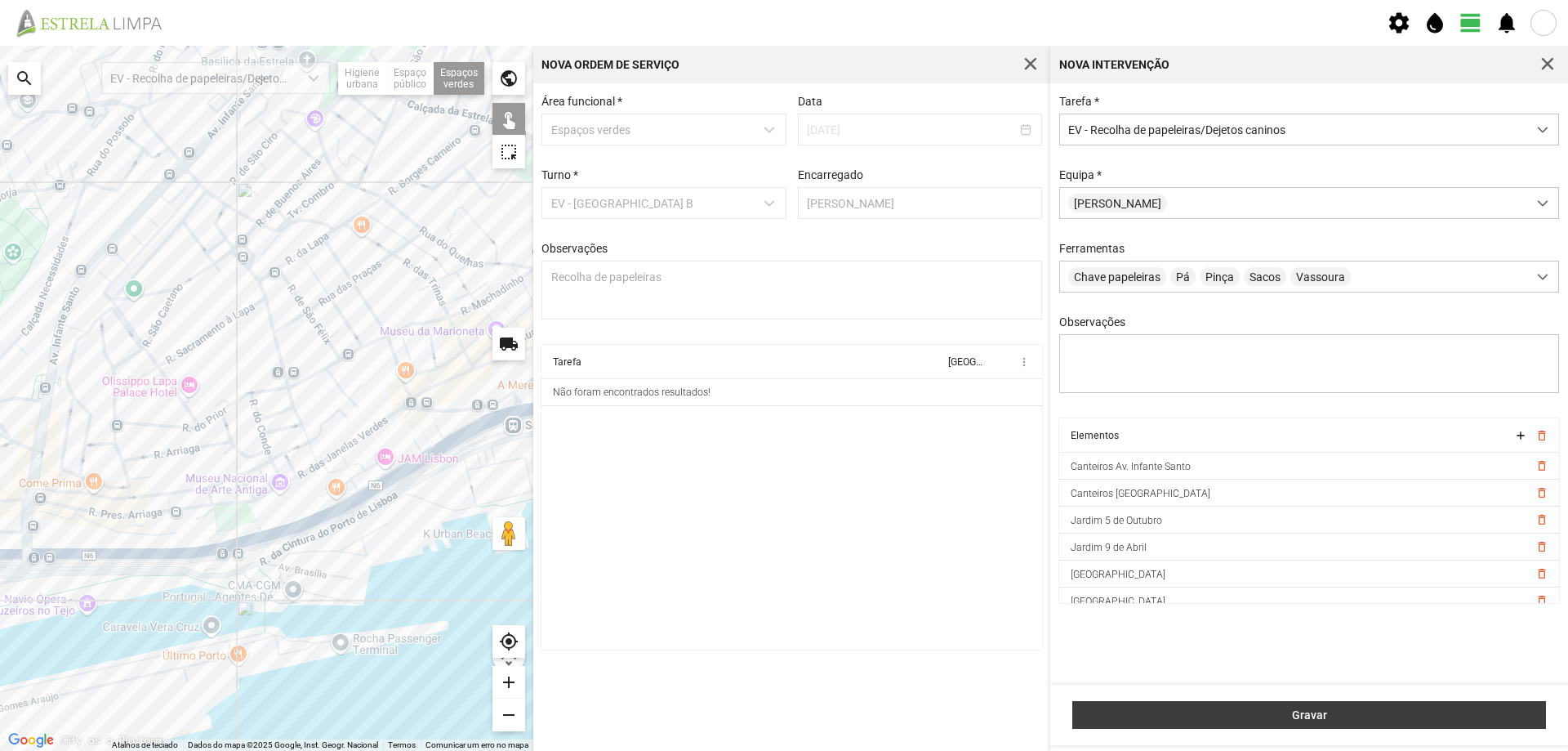
click at [1197, 706] on button "Gravar" at bounding box center [1309, 715] width 474 height 28
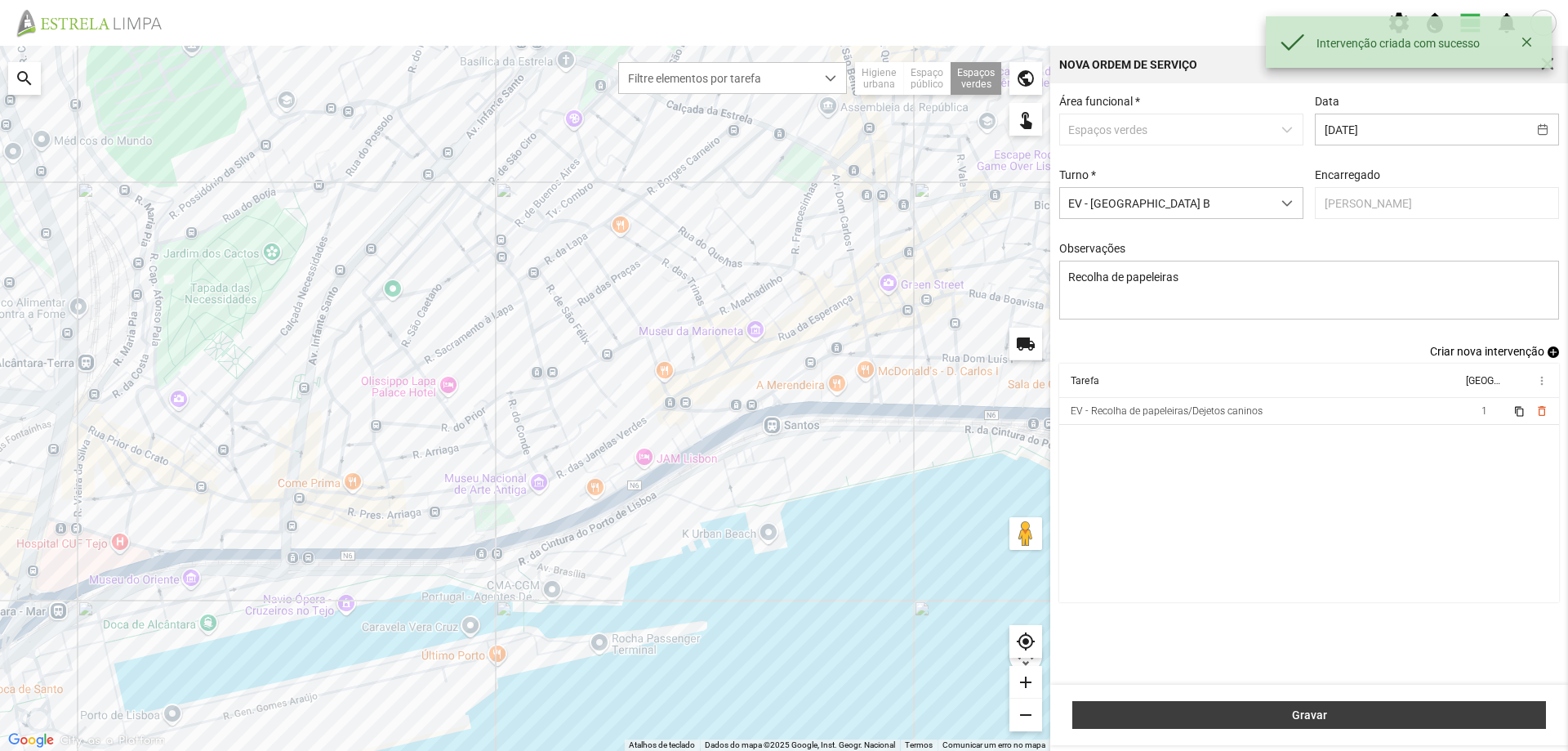
click at [1189, 719] on span "Gravar" at bounding box center [1309, 714] width 457 height 13
